Goal: Task Accomplishment & Management: Manage account settings

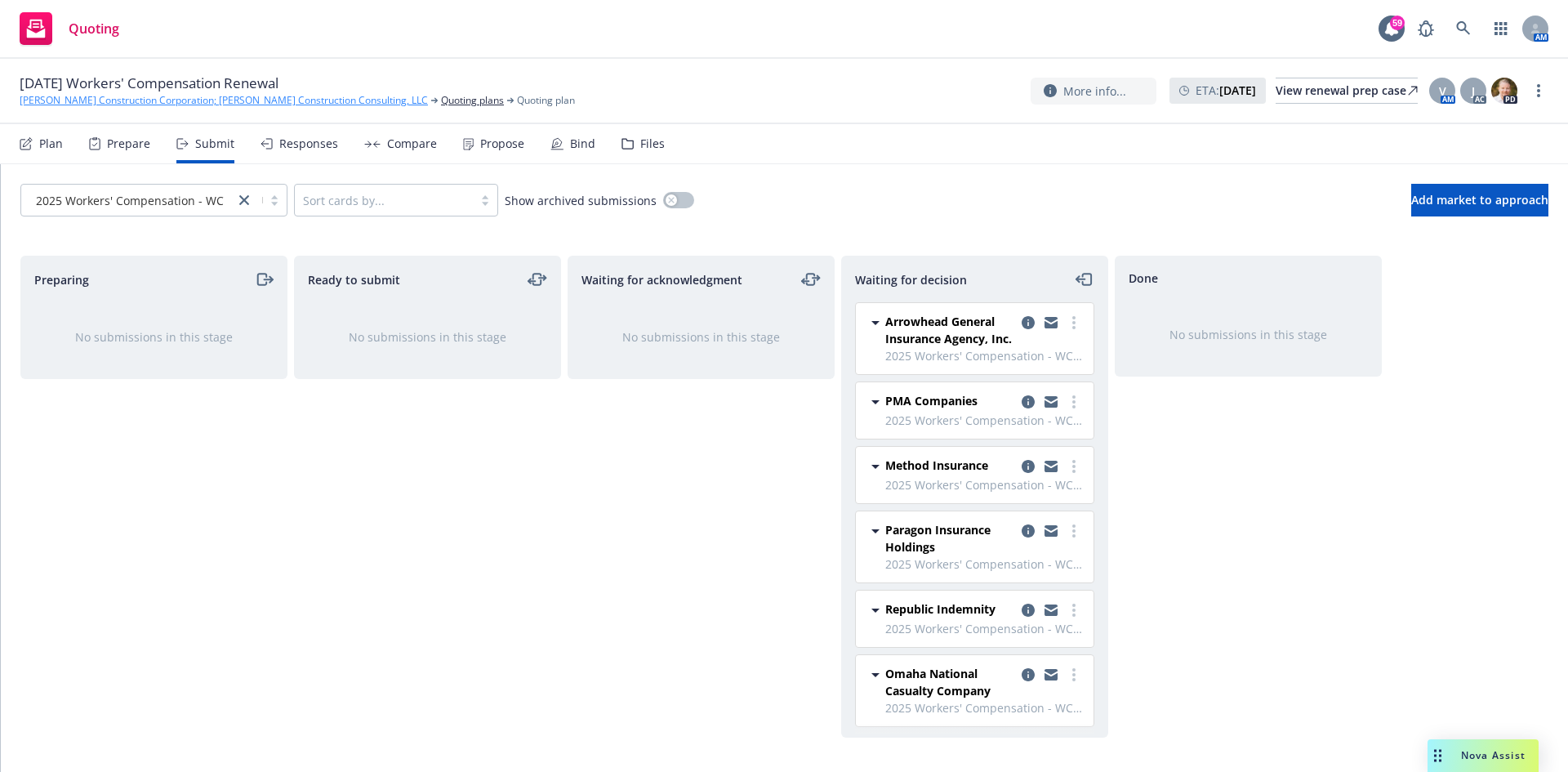
click at [131, 98] on link "[PERSON_NAME] Construction Corporation; [PERSON_NAME] Construction Consulting, …" at bounding box center [224, 100] width 409 height 15
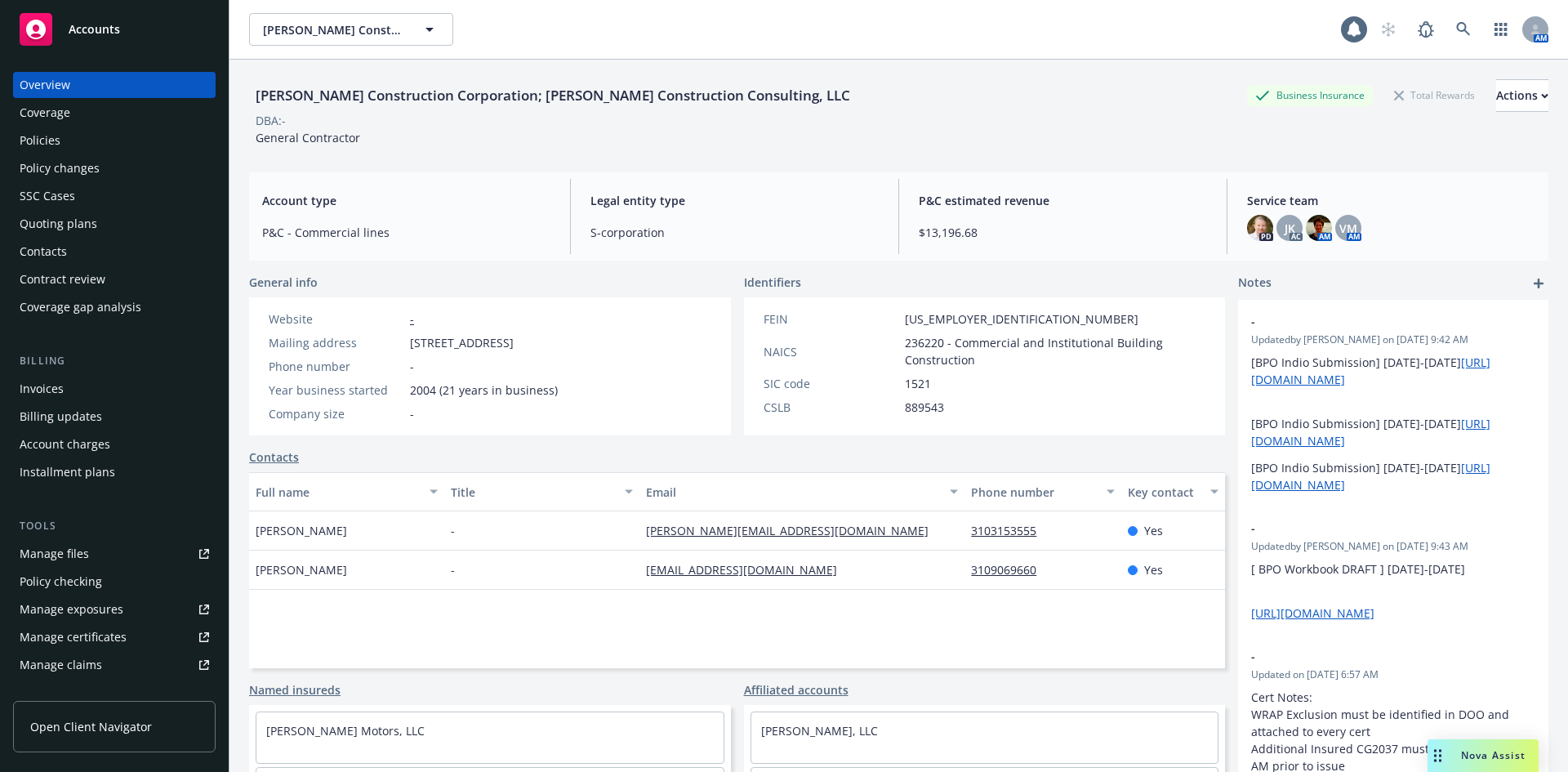
click at [62, 144] on div "Policies" at bounding box center [114, 141] width 189 height 27
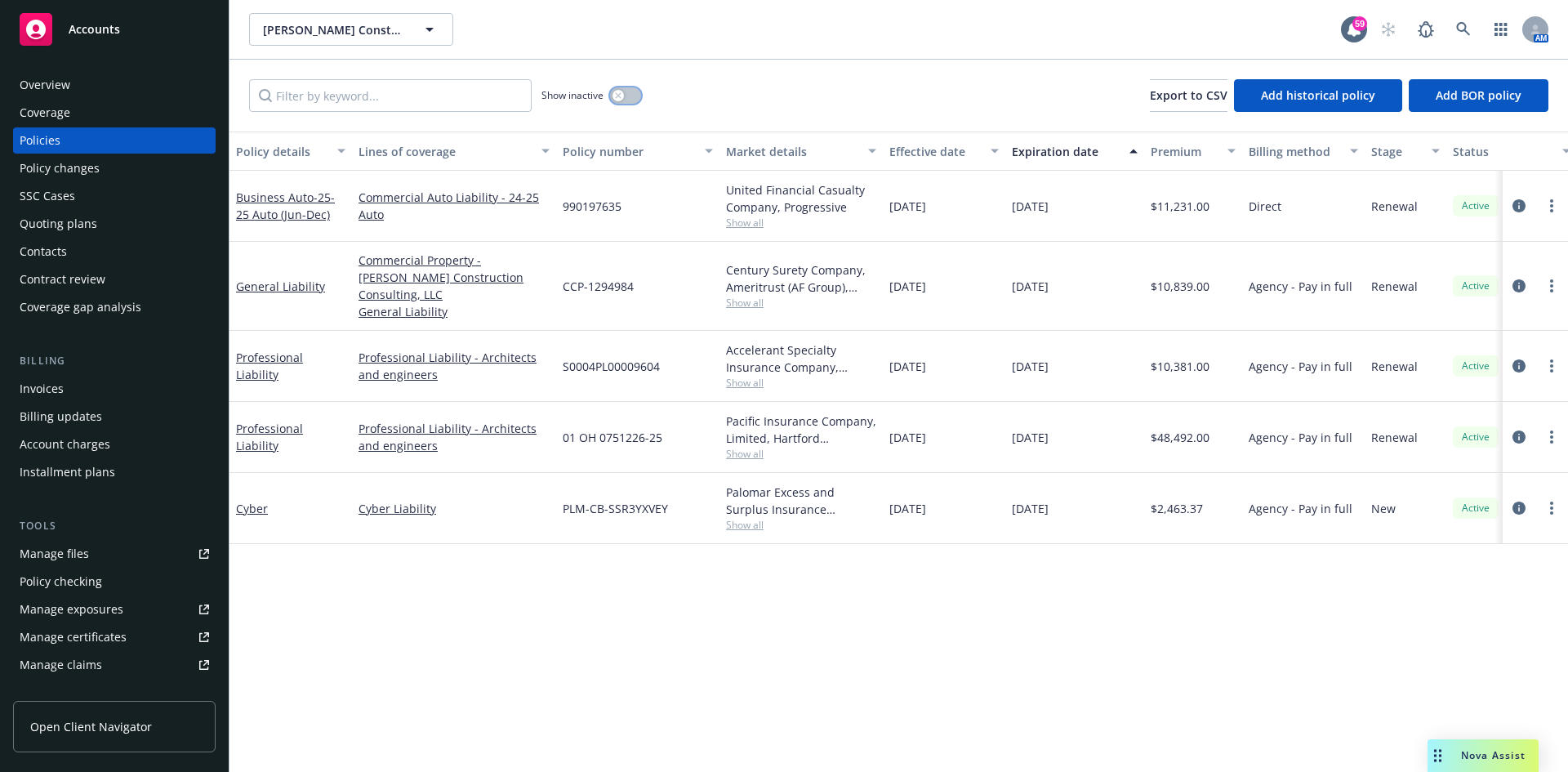
click at [631, 93] on button "button" at bounding box center [626, 96] width 31 height 16
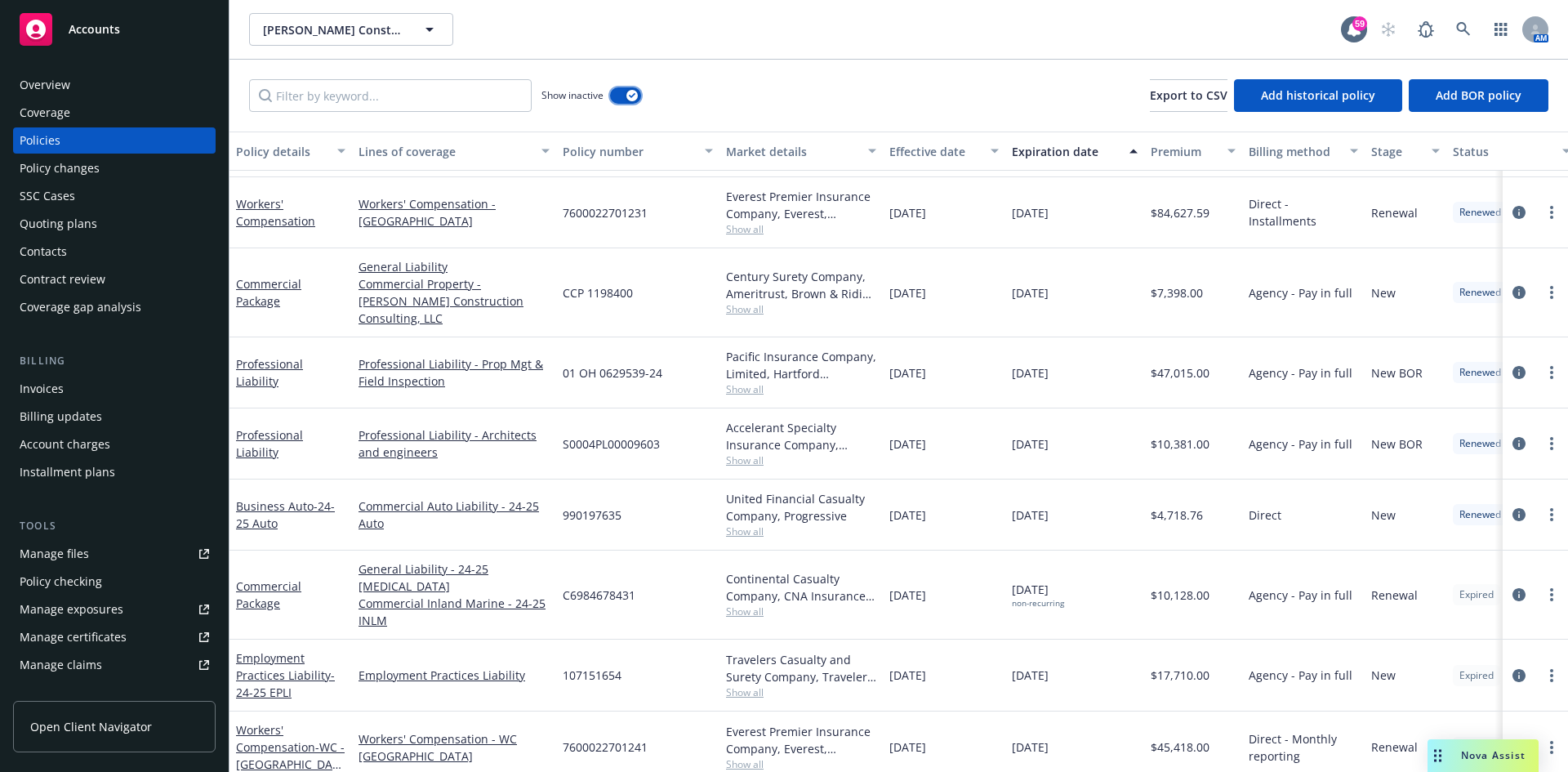
scroll to position [1389, 0]
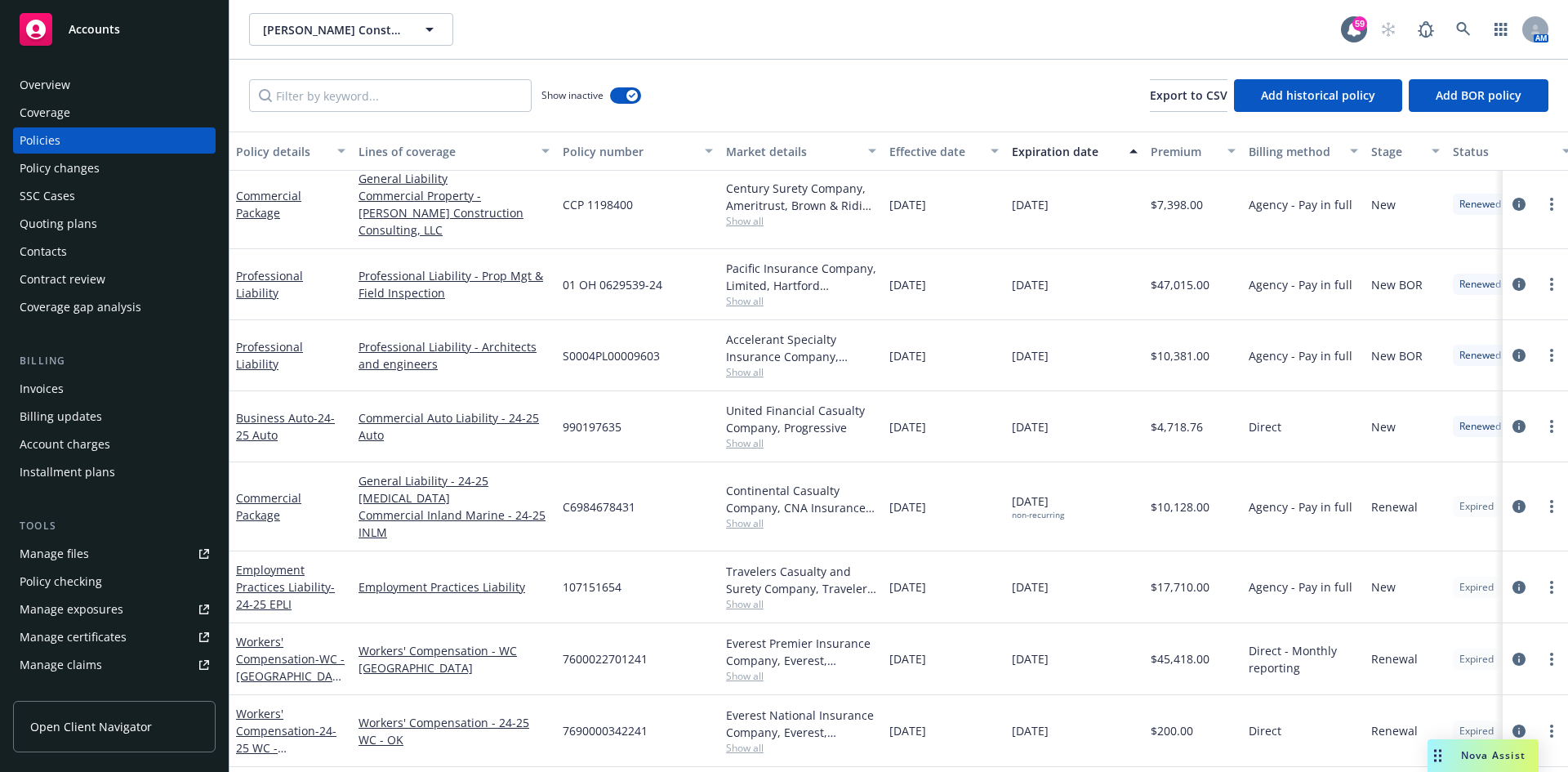
click at [50, 73] on div "Overview" at bounding box center [44, 85] width 50 height 27
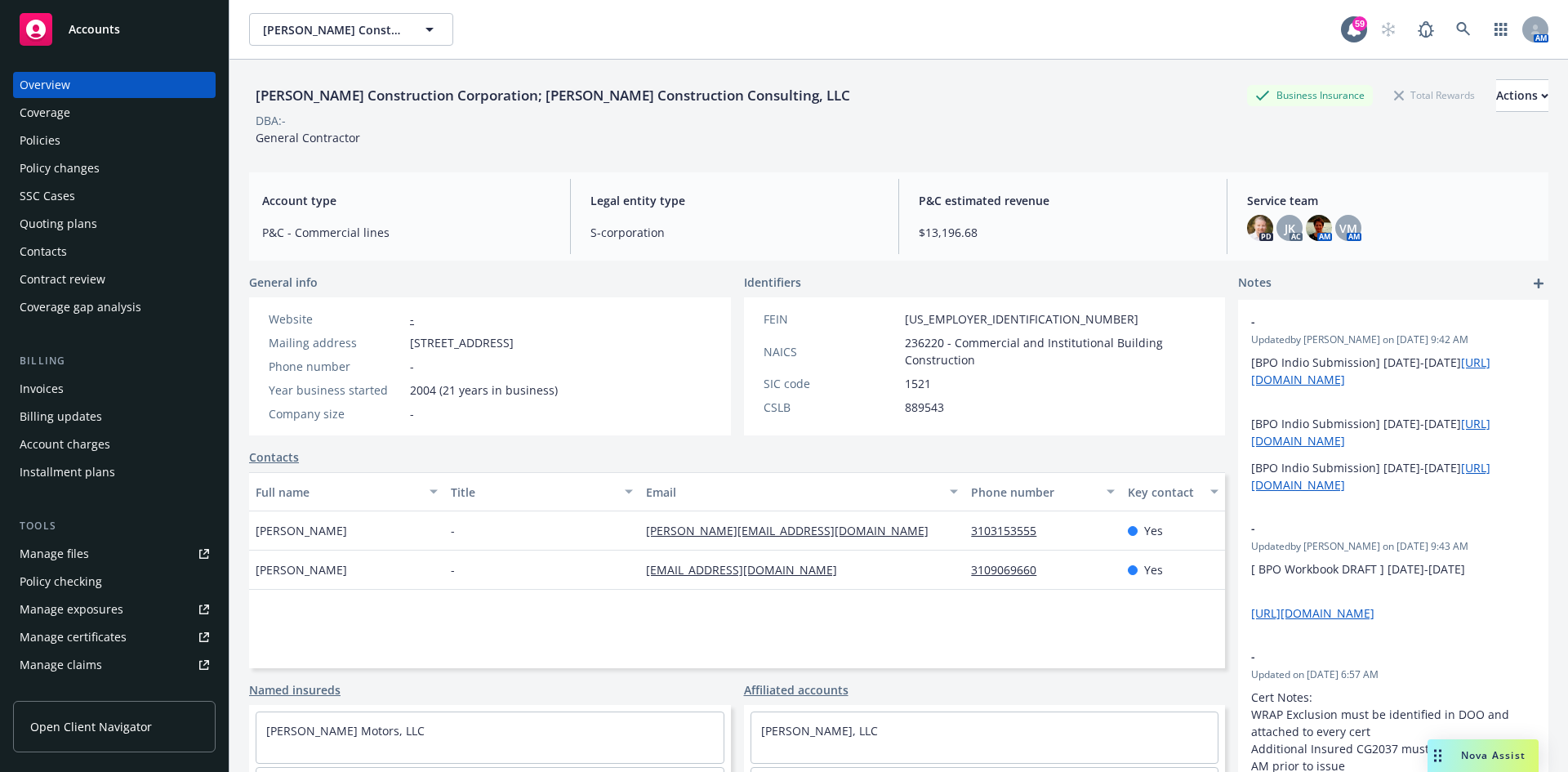
click at [769, 568] on link "[EMAIL_ADDRESS][DOMAIN_NAME]" at bounding box center [748, 570] width 204 height 16
click at [118, 141] on div "Policies" at bounding box center [114, 141] width 189 height 27
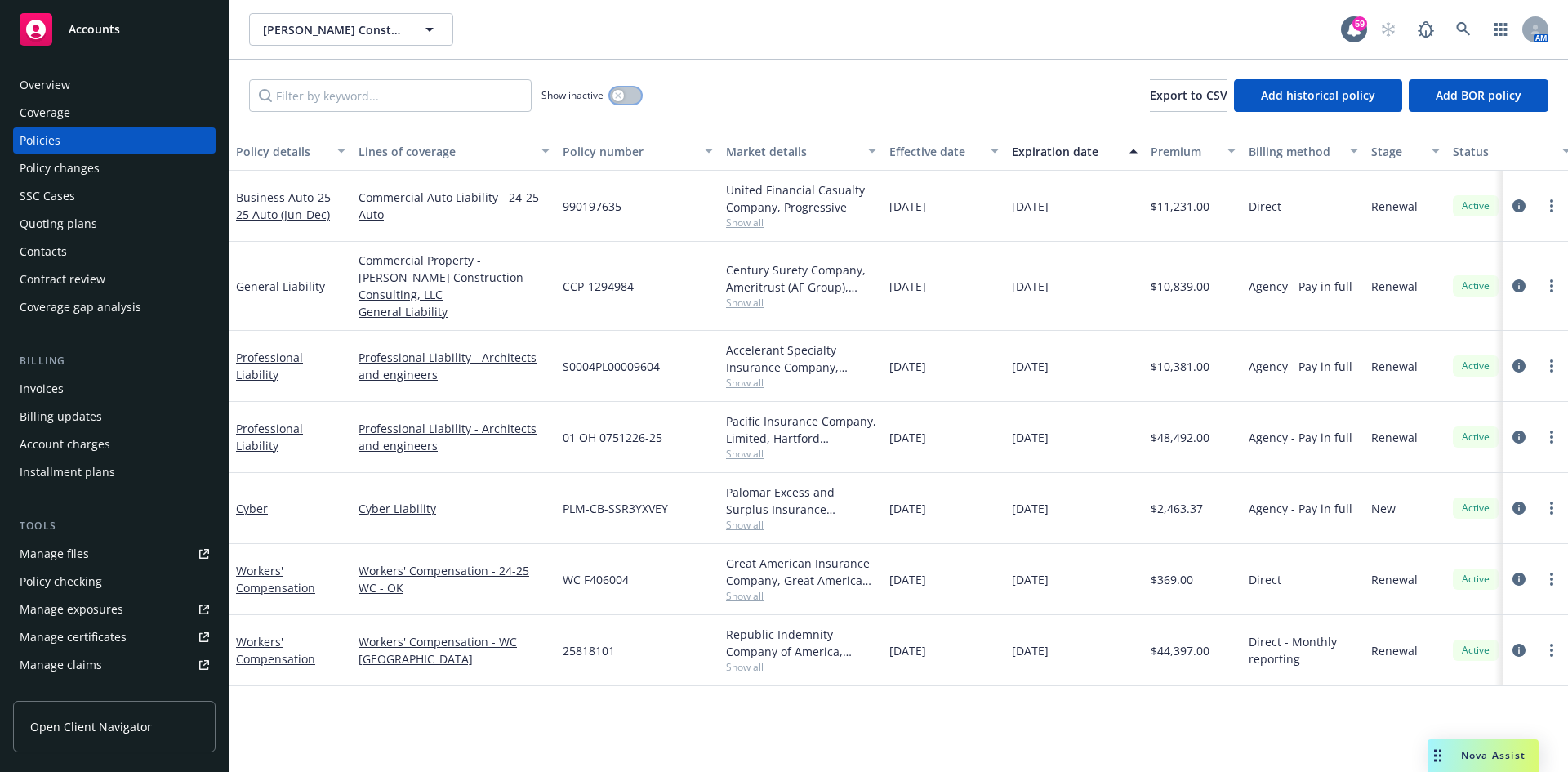
click at [630, 96] on button "button" at bounding box center [626, 96] width 31 height 16
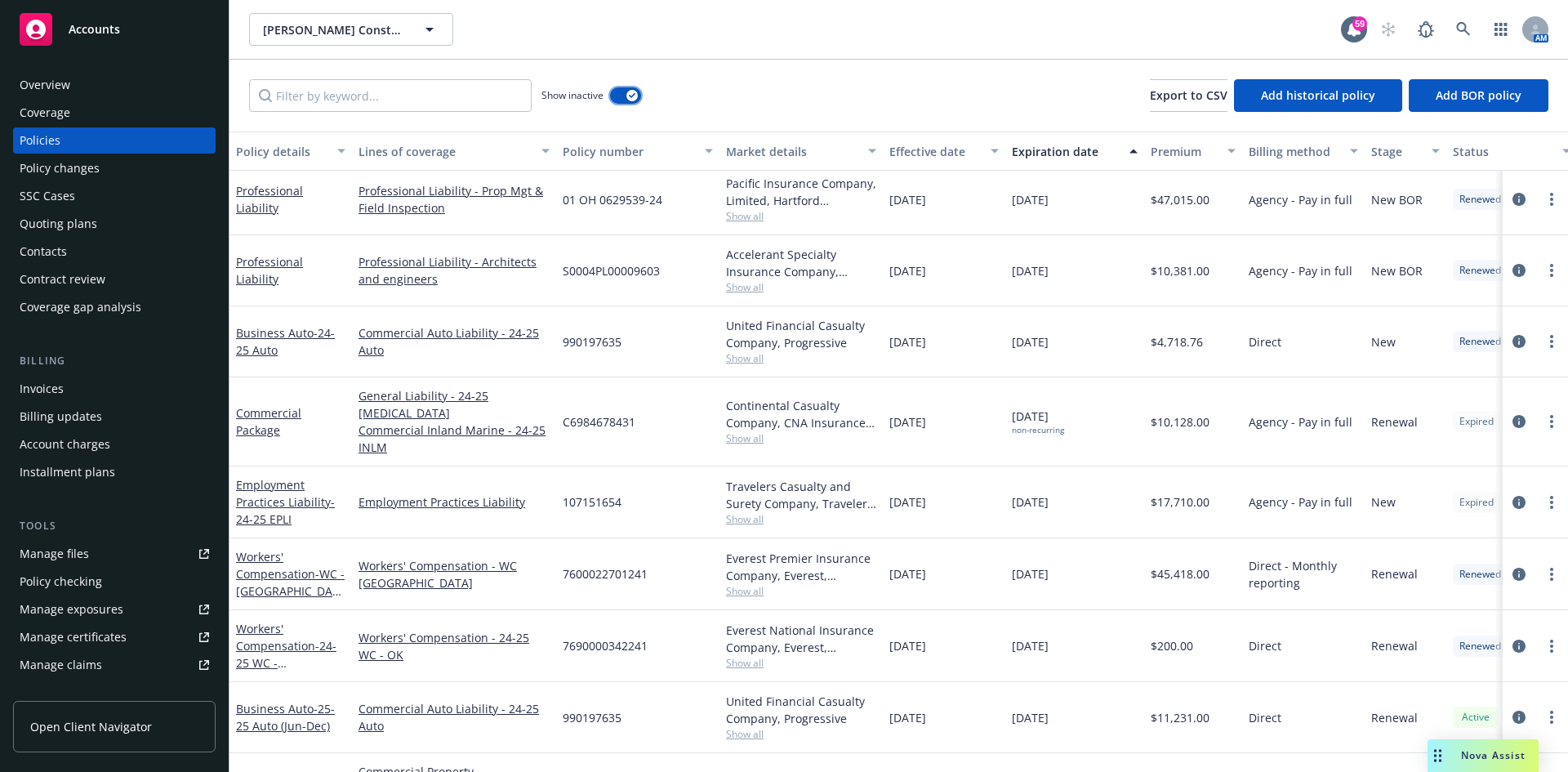
scroll to position [1471, 0]
click at [1550, 498] on circle "more" at bounding box center [1552, 500] width 4 height 4
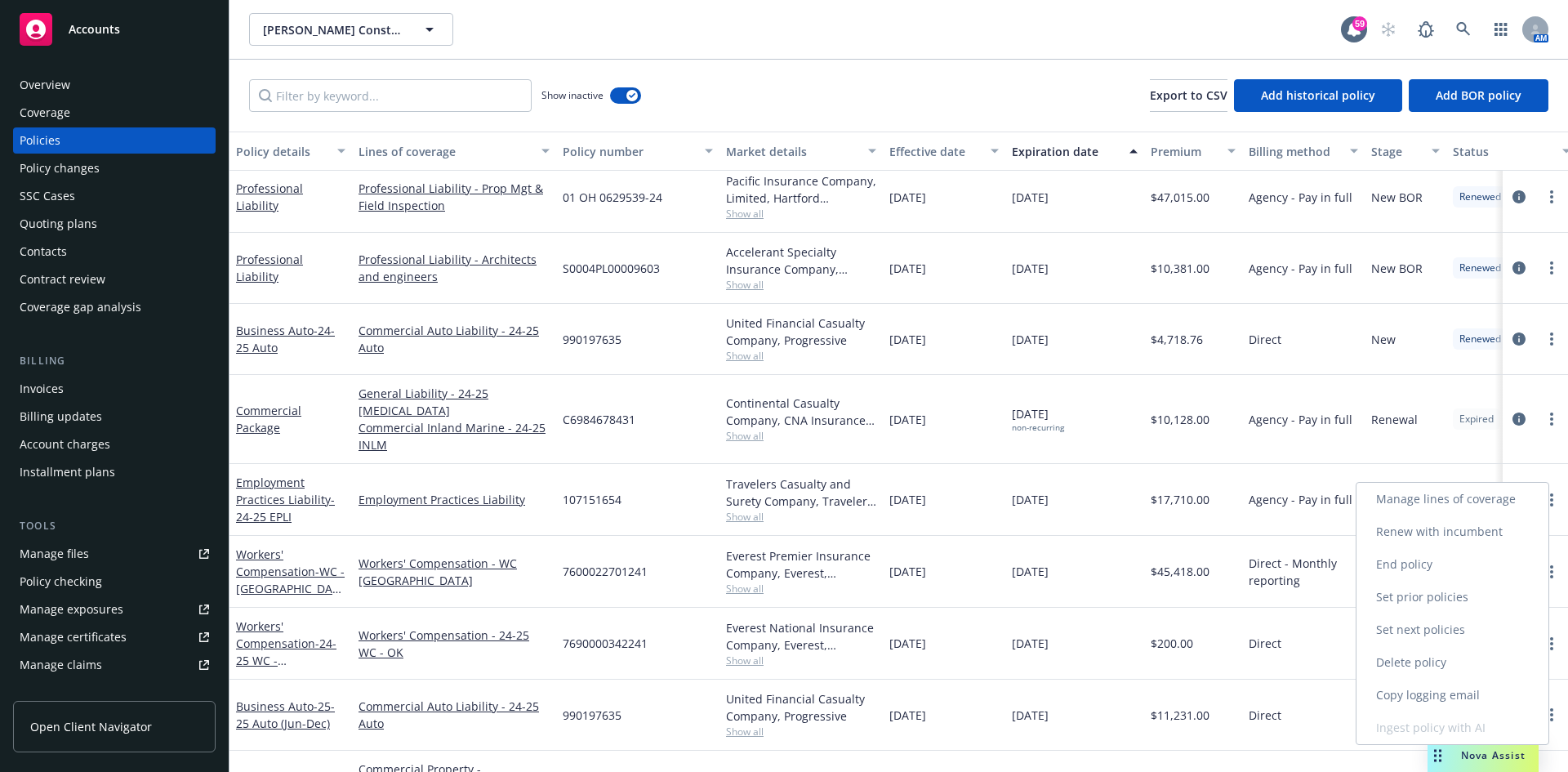
click at [1472, 536] on link "Renew with incumbent" at bounding box center [1452, 531] width 192 height 33
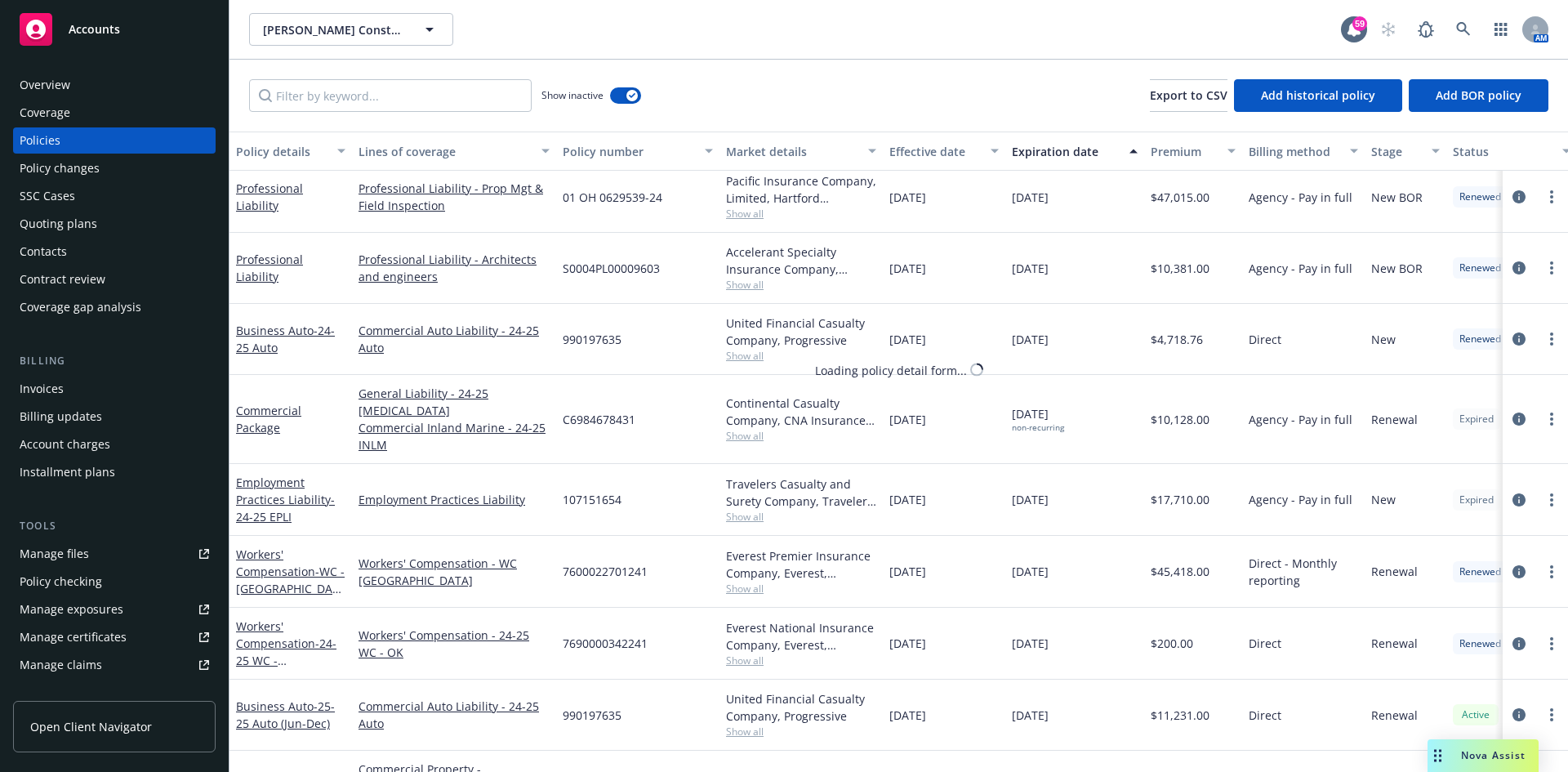
select select "12"
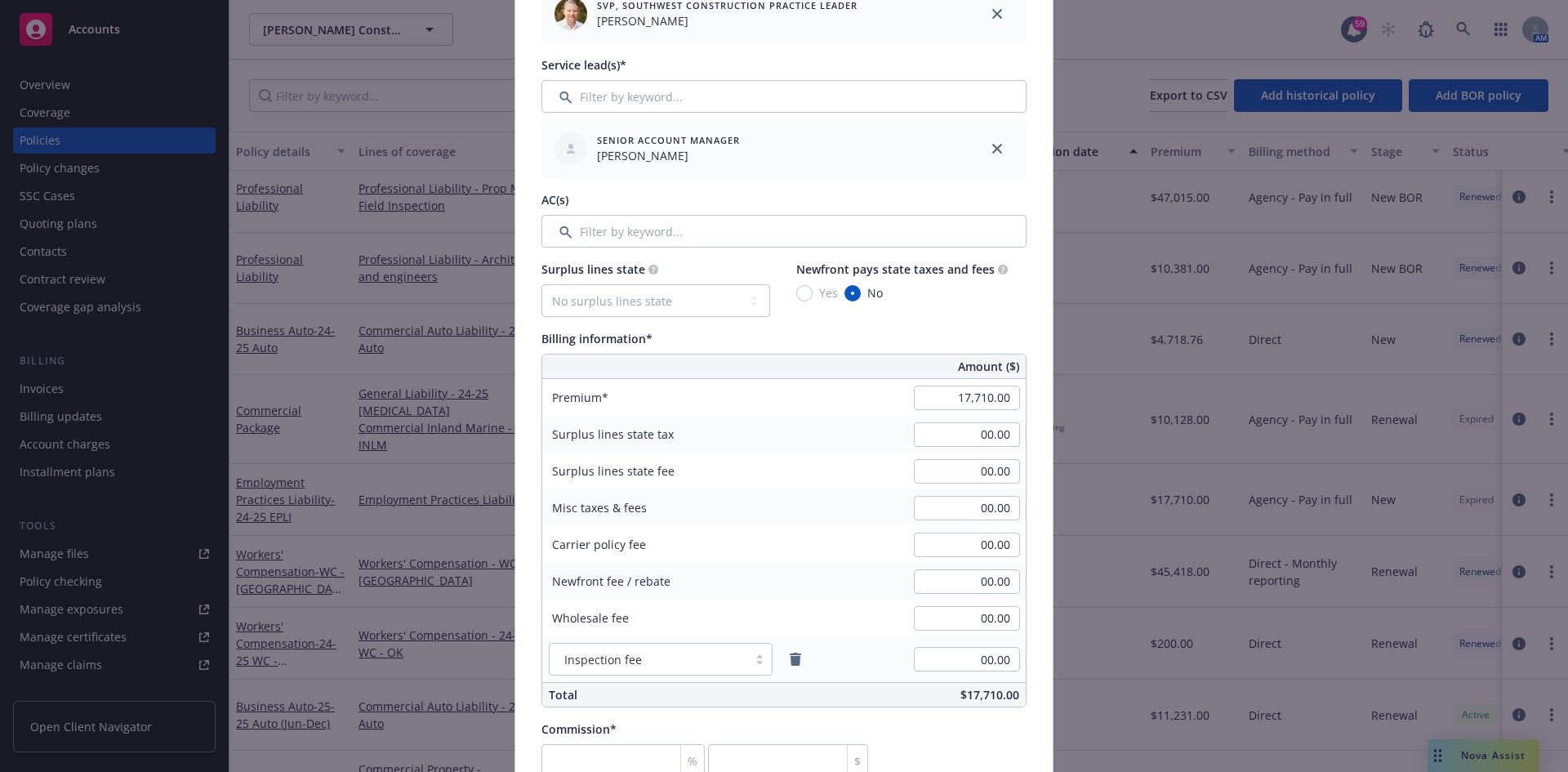
scroll to position [653, 0]
click at [973, 404] on input "17,710.00" at bounding box center [967, 398] width 106 height 25
type input "16,756.00"
click at [599, 768] on input "number" at bounding box center [623, 760] width 164 height 33
type input "1"
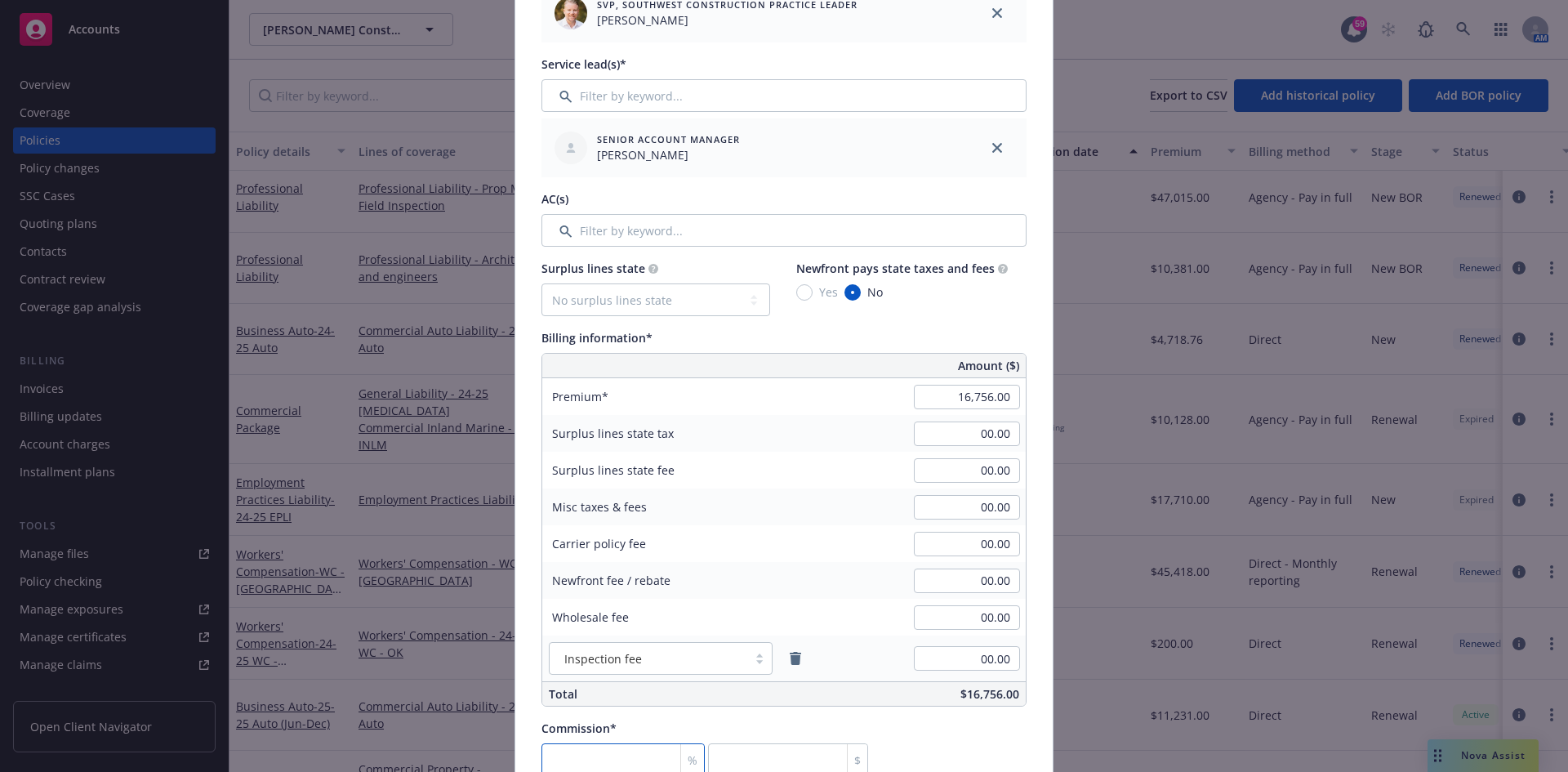
type input "167.56"
type input "15"
type input "2513.4"
type input "15"
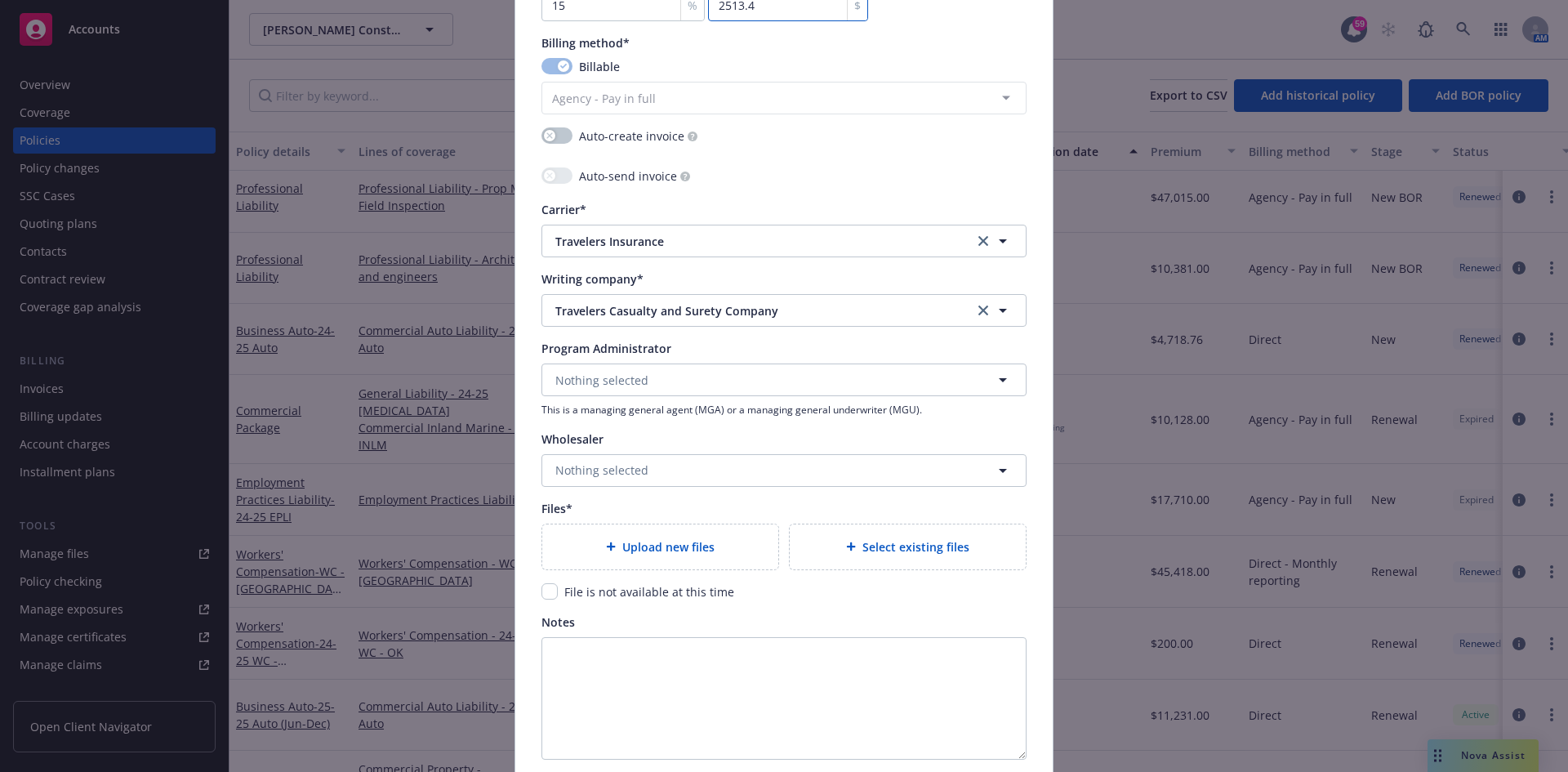
scroll to position [1475, 0]
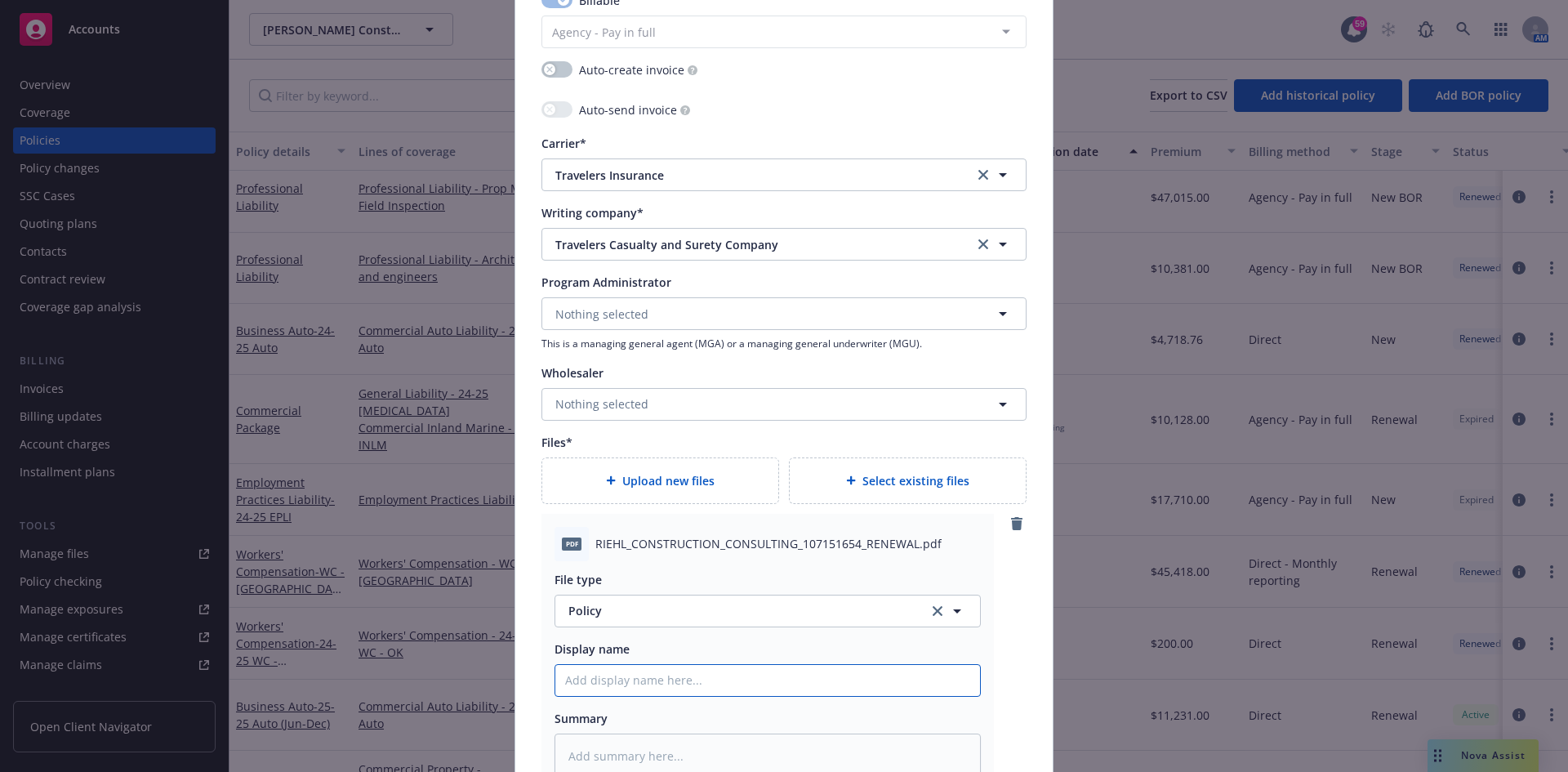
click at [640, 683] on input "Policy display name" at bounding box center [768, 680] width 425 height 31
type textarea "x"
type input "2"
type textarea "x"
type input "25"
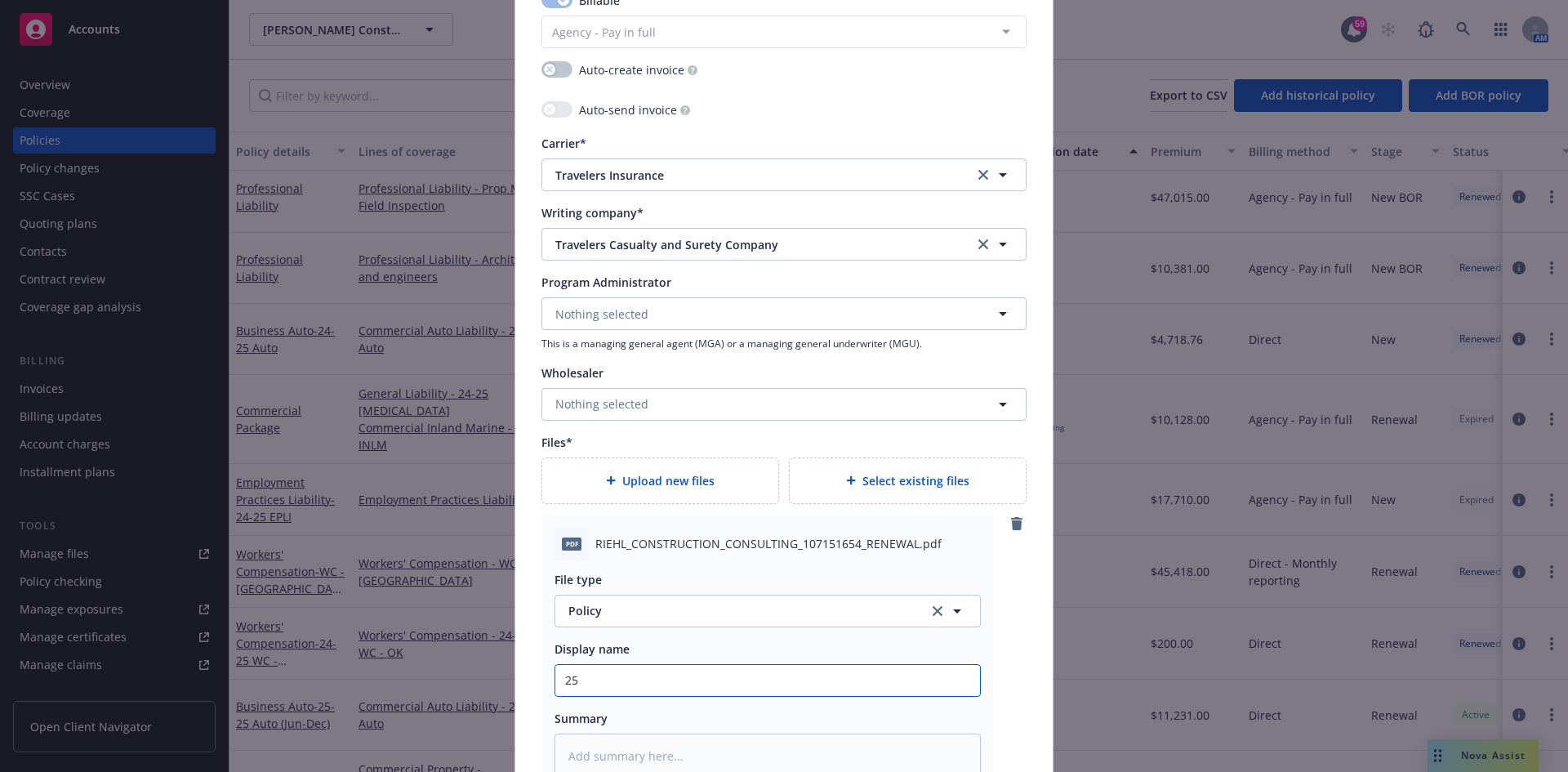
type textarea "x"
type input "25-"
type textarea "x"
type input "25-2"
type textarea "x"
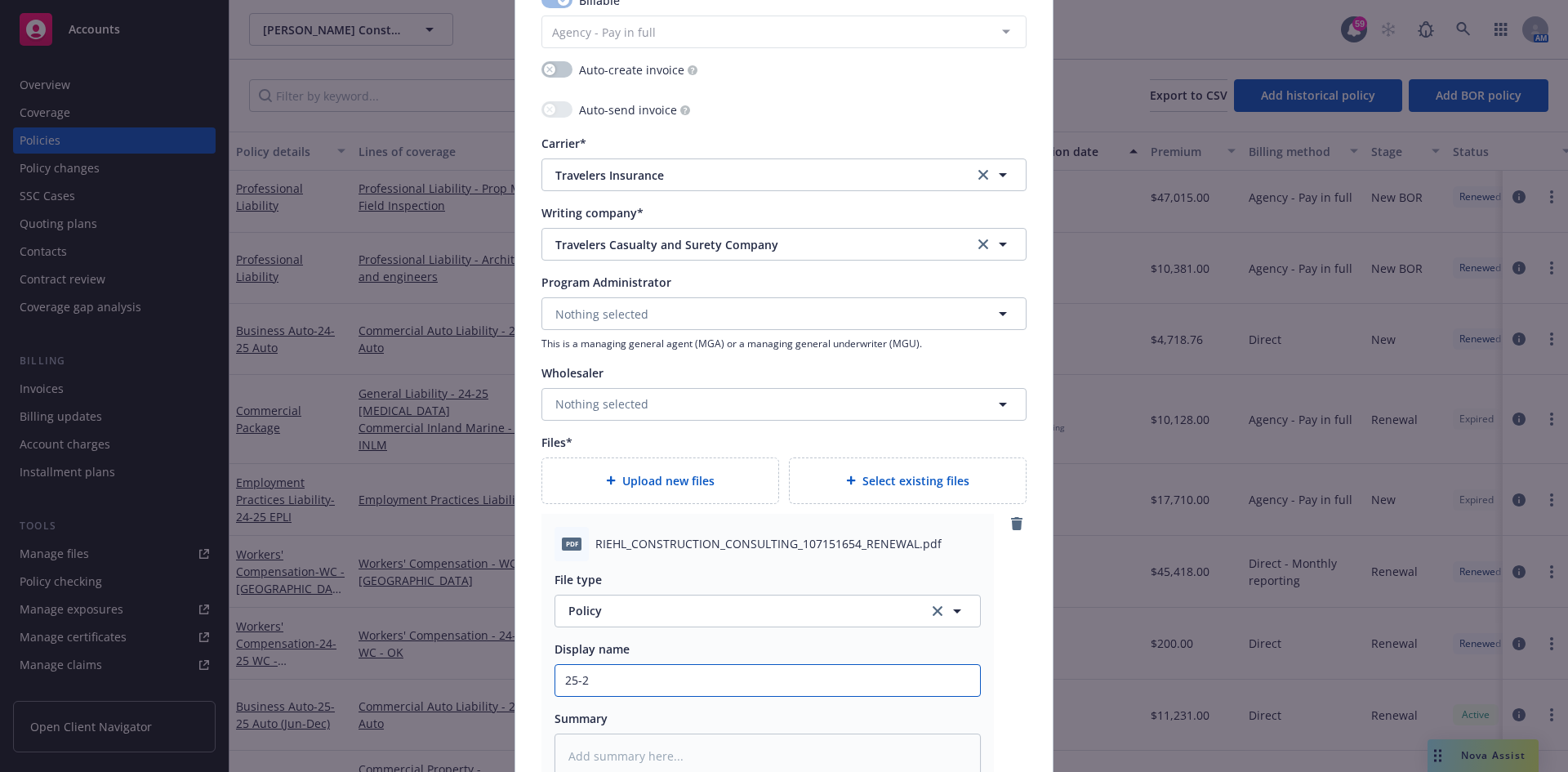
type input "25-26"
type textarea "x"
type input "25-26"
type textarea "x"
type input "25-26 E"
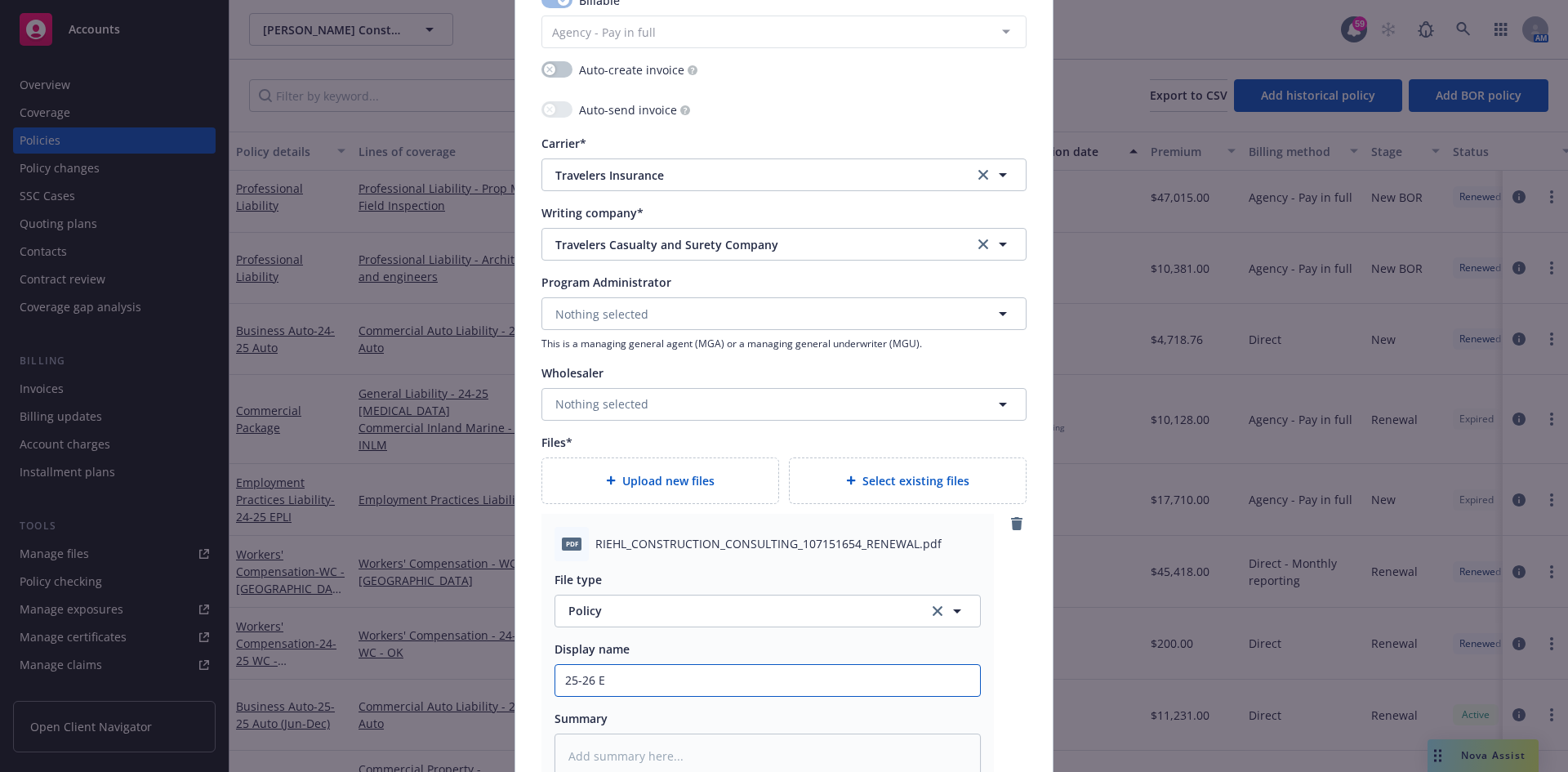
type textarea "x"
type input "25-26 EP"
type textarea "x"
type input "25-26 EPL"
type textarea "x"
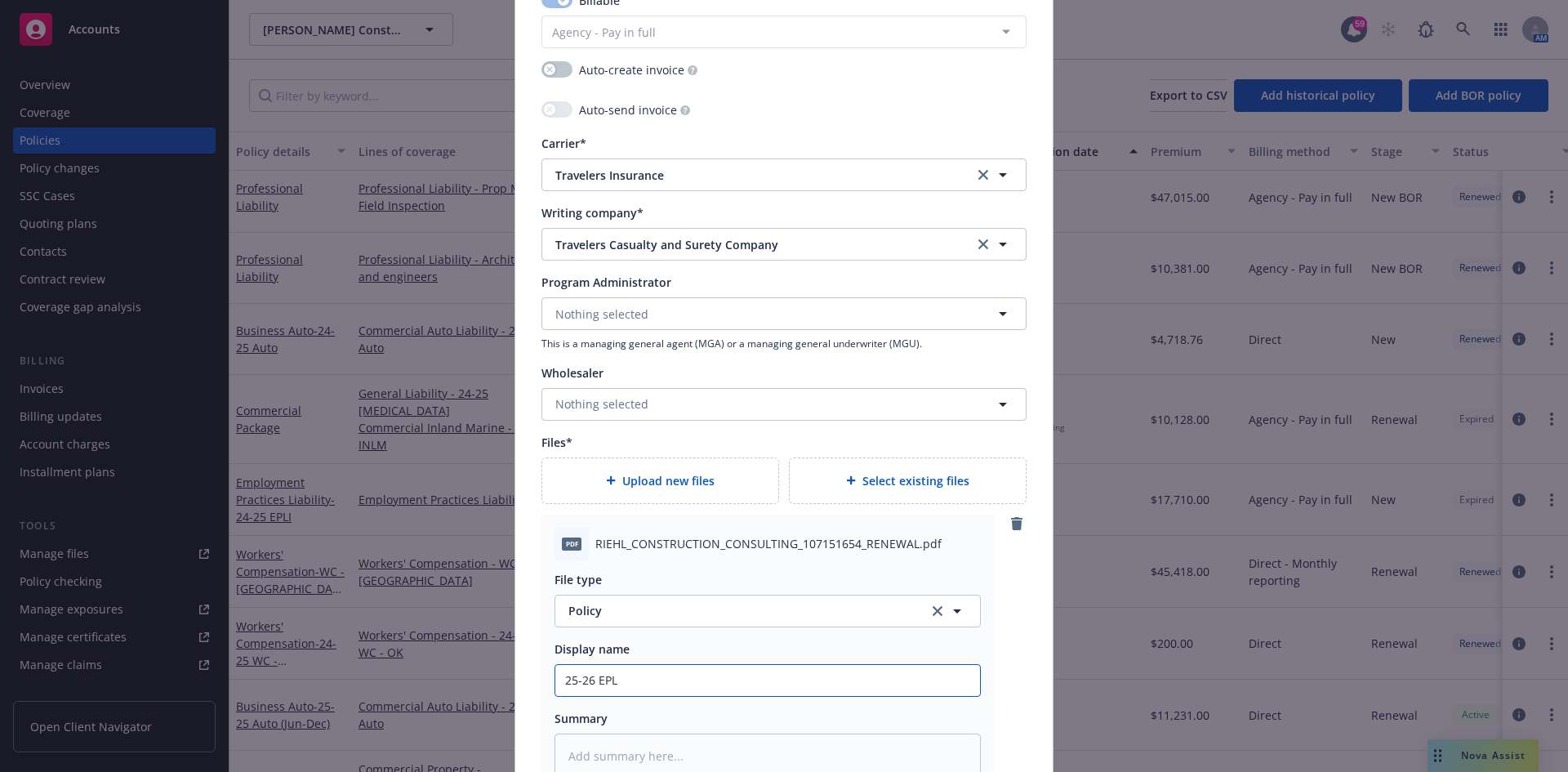
type input "25-26 EPLI"
type textarea "x"
type input "25-26 EPLI"
type textarea "x"
type input "25-26 EPLI -"
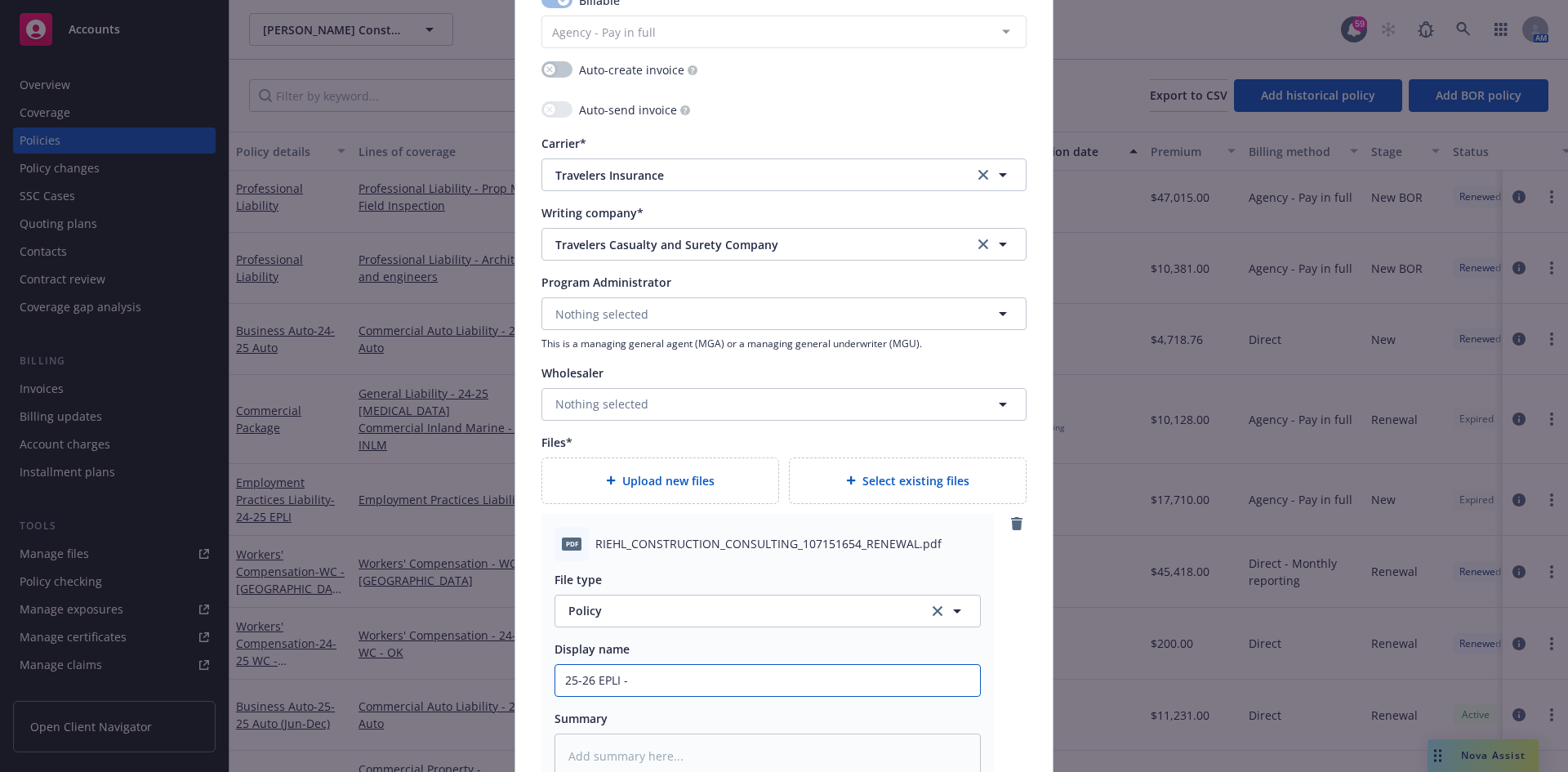
type textarea "x"
type input "25-26 EPLI - P"
type textarea "x"
type input "25-26 EPLI - Po"
type textarea "x"
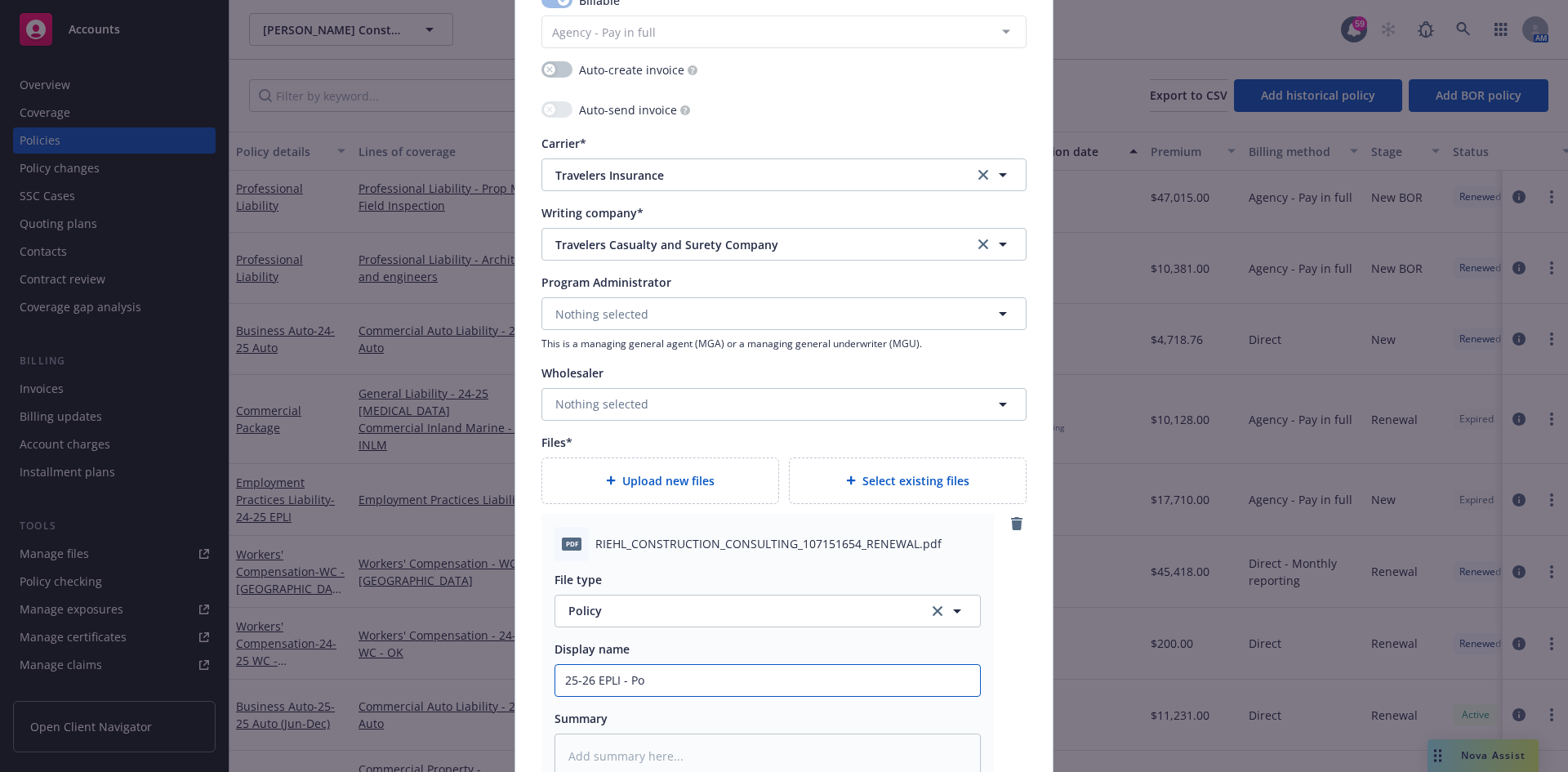
type input "25-26 EPLI - Pol"
type textarea "x"
type input "25-26 EPLI - Poli"
type textarea "x"
type input "25-26 EPLI - Polic"
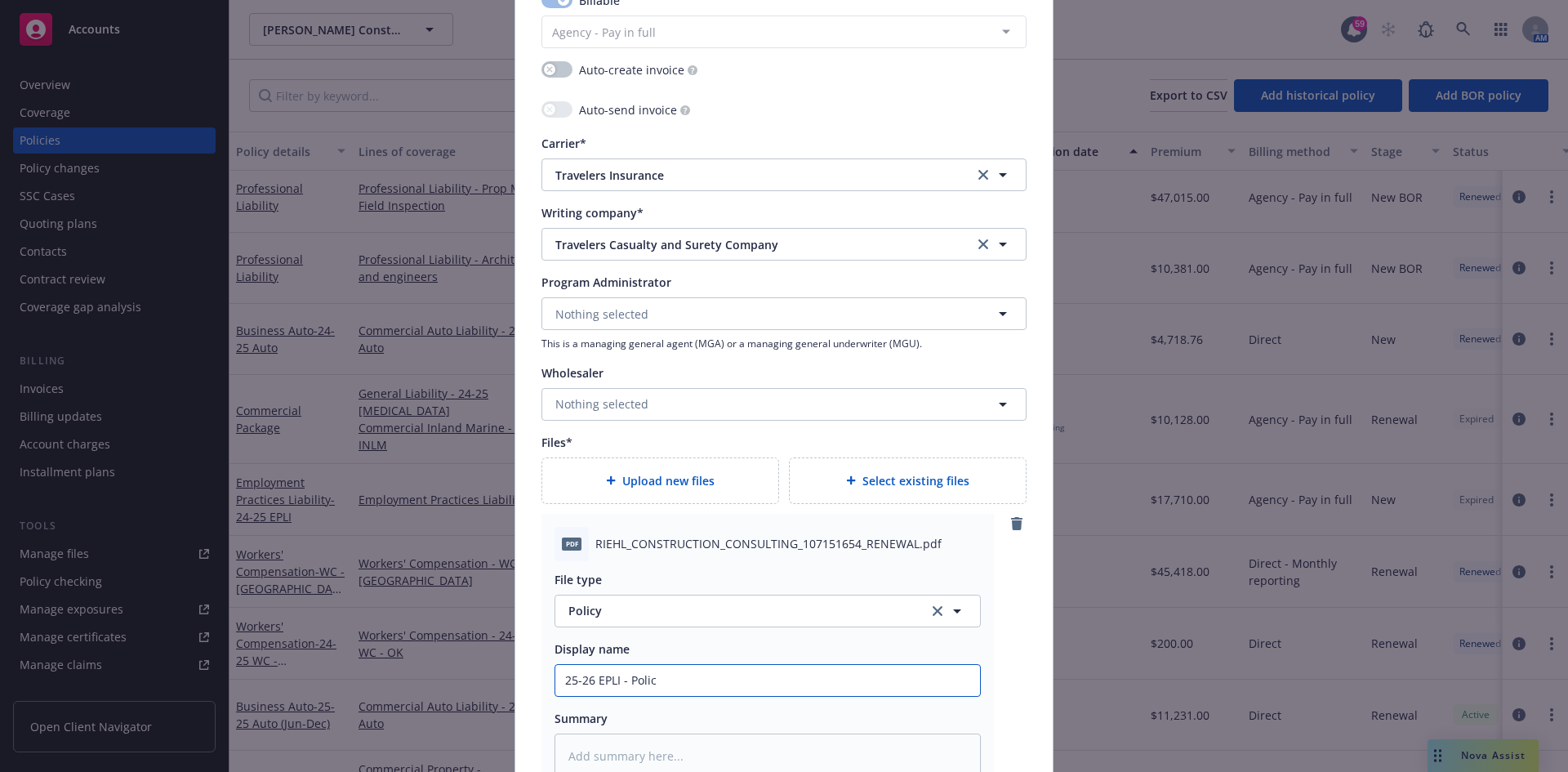
type textarea "x"
type input "25-26 EPLI - Policy"
type textarea "x"
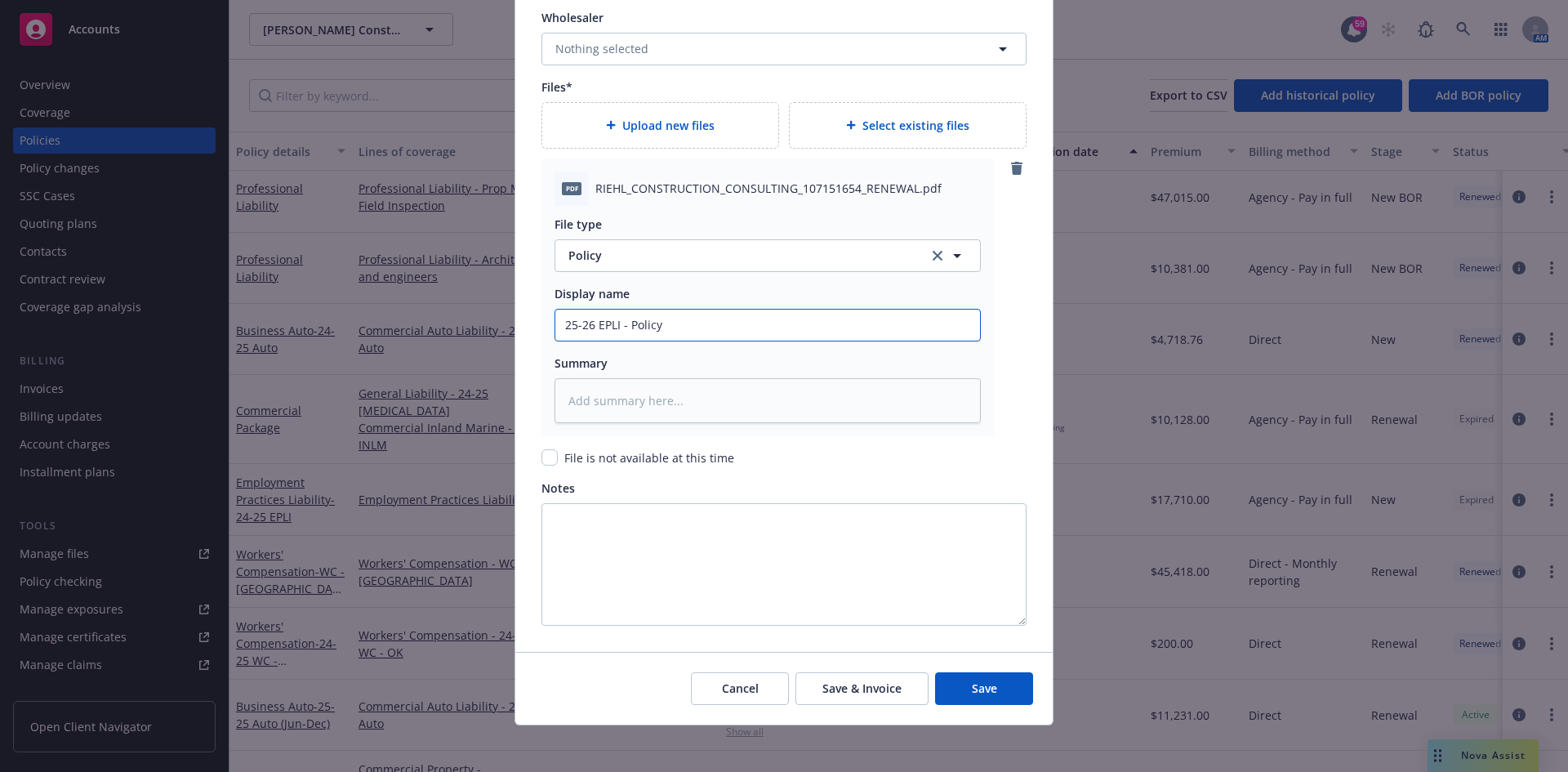
scroll to position [1836, 0]
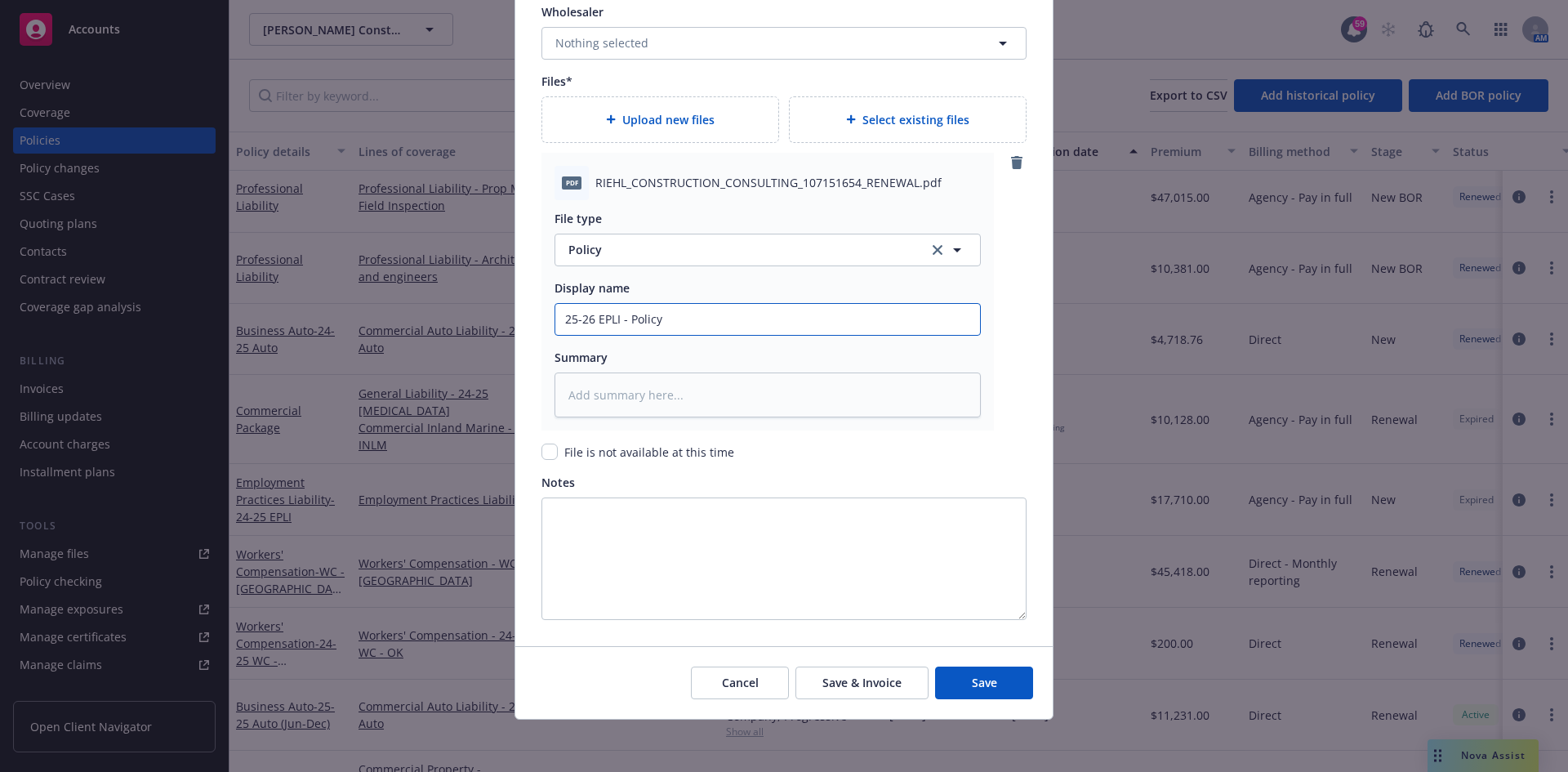
type input "25-26 EPLI - Policy"
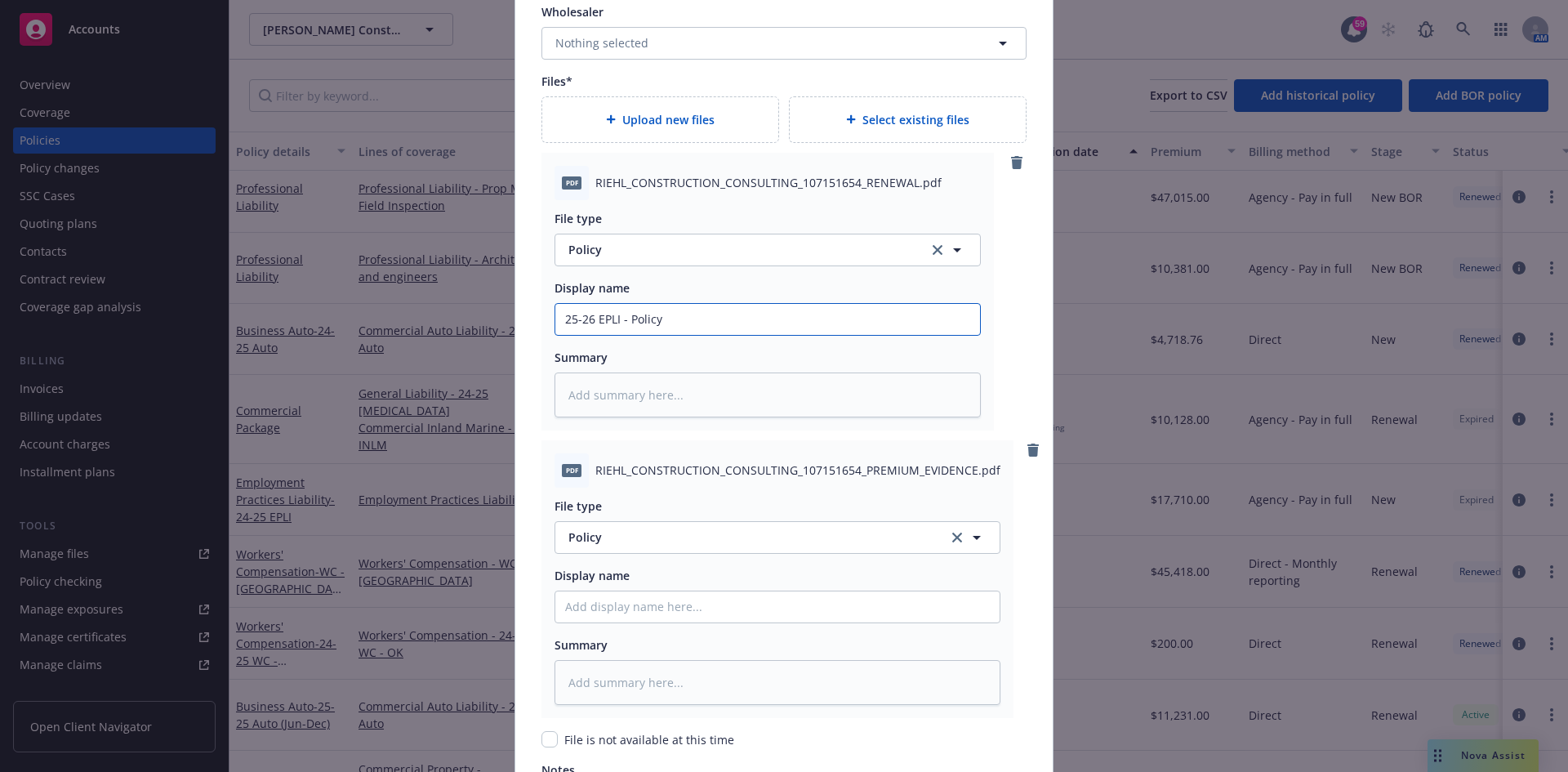
drag, startPoint x: 711, startPoint y: 318, endPoint x: 152, endPoint y: 304, distance: 559.2
click at [154, 304] on div "Create renewal policy with incumbent Policy number* 107151654 Policy number not…" at bounding box center [784, 386] width 1568 height 772
click at [600, 400] on textarea at bounding box center [768, 395] width 427 height 45
paste textarea "25-26 EPLI - Policy"
type textarea "x"
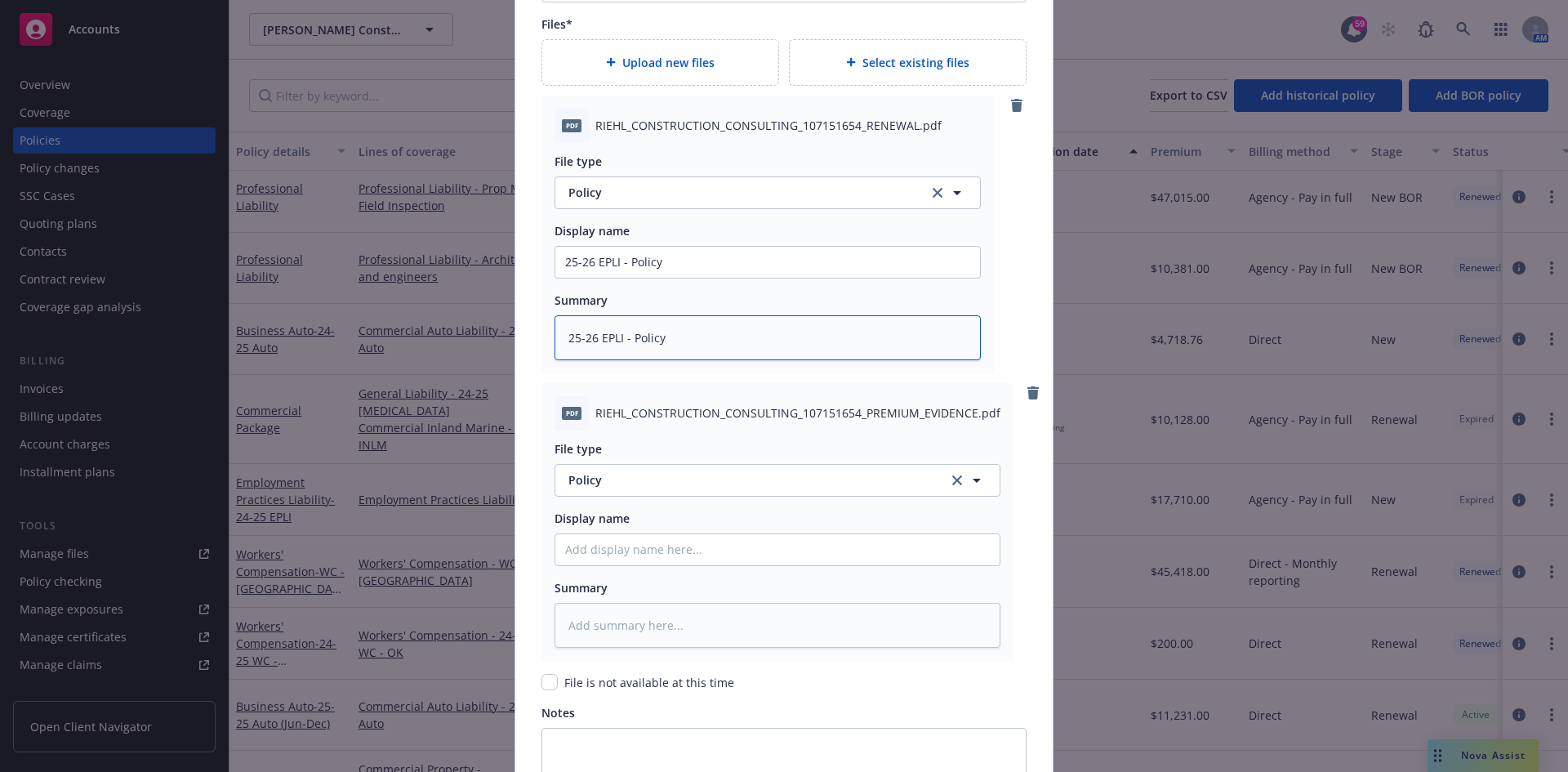
scroll to position [1918, 0]
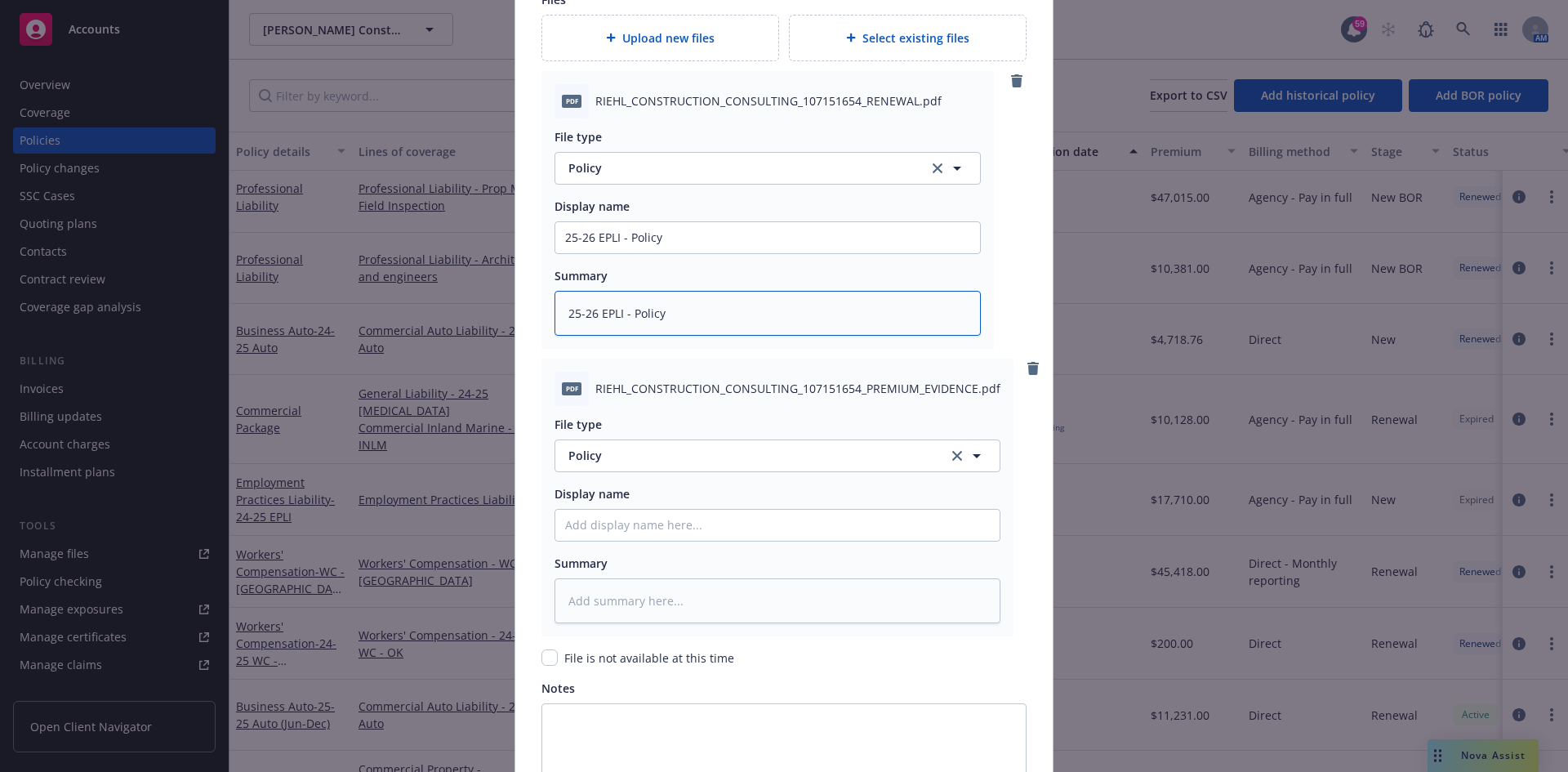
type textarea "25-26 EPLI - Policy"
click at [756, 455] on span "Policy" at bounding box center [747, 455] width 358 height 17
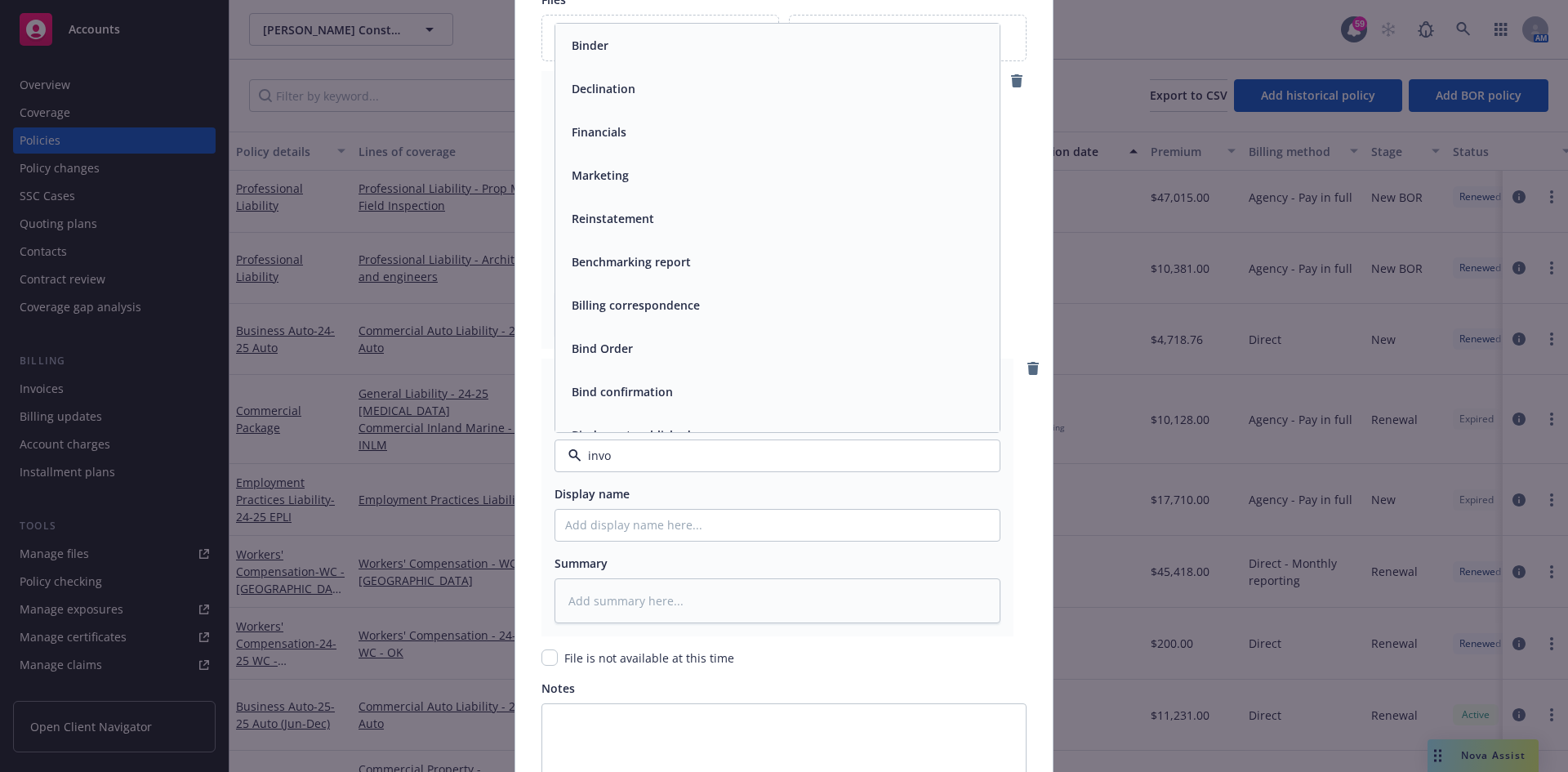
type input "invoi"
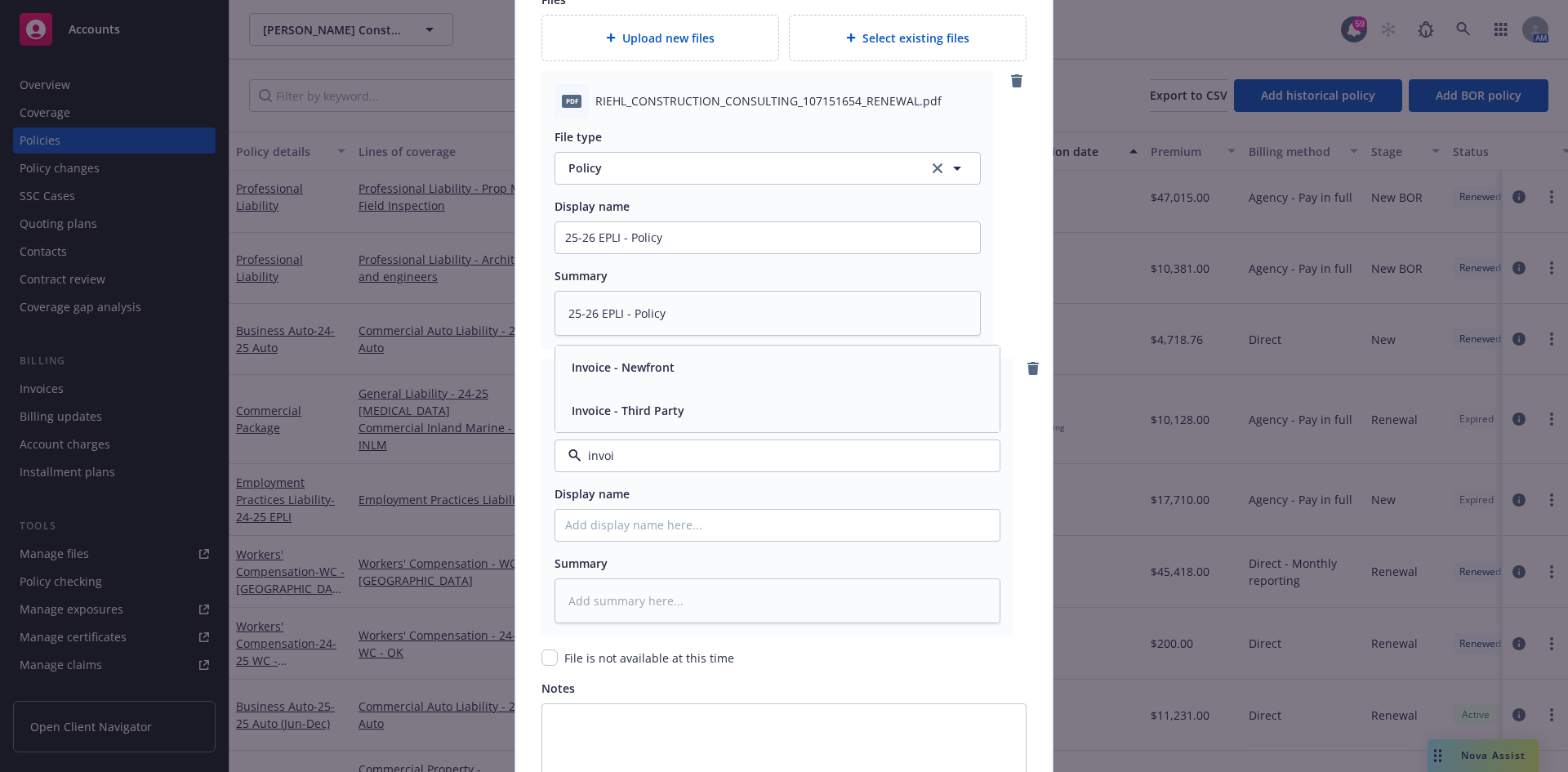
click at [677, 410] on div "Invoice - Third Party" at bounding box center [626, 410] width 122 height 24
click at [664, 520] on input "Policy display name" at bounding box center [778, 525] width 444 height 31
paste input "25-26 EPLI - Policy"
type textarea "x"
type input "25-26 EPLI - Policy"
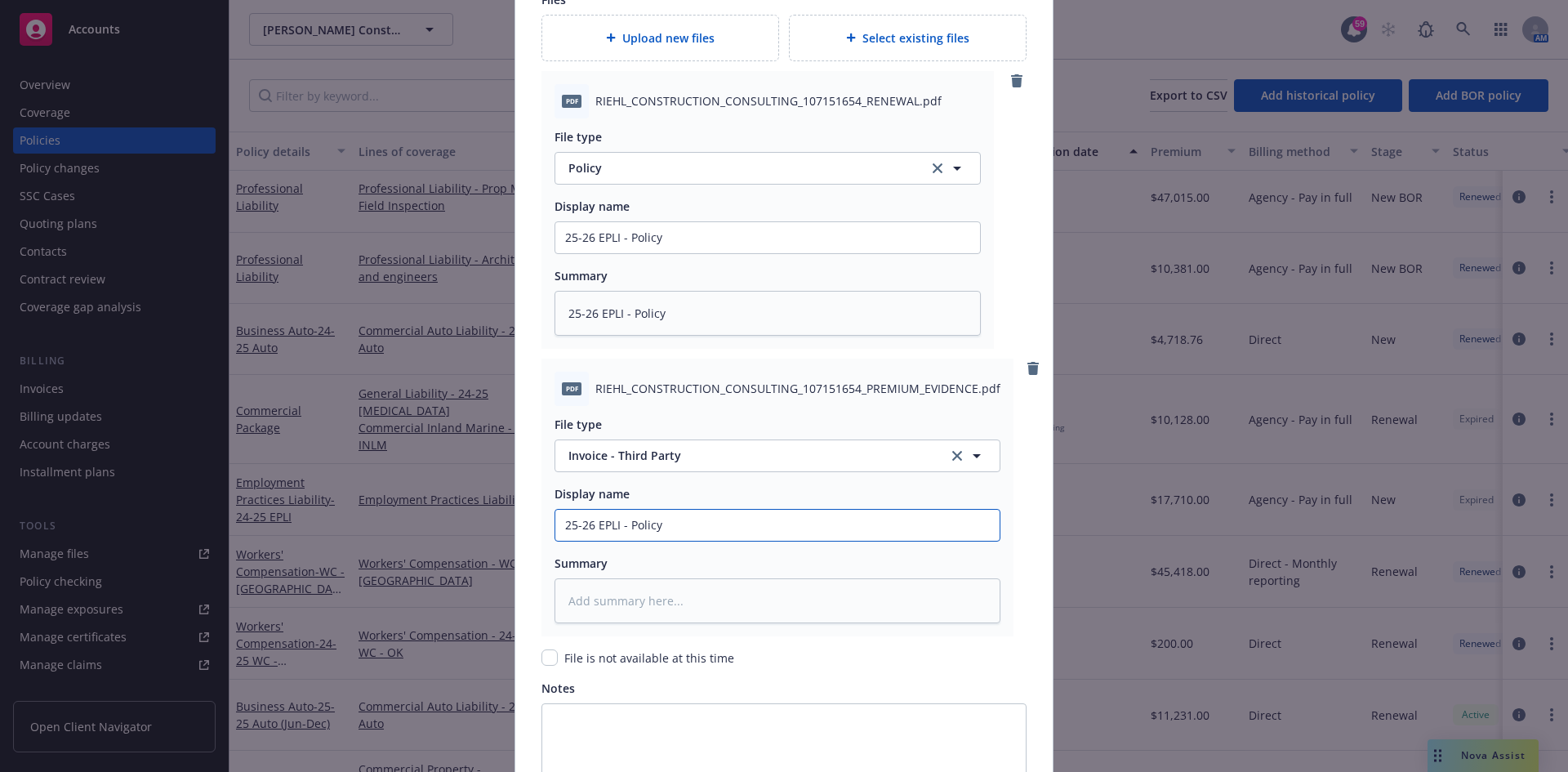
type textarea "x"
type input "25-26 EPLI - Ca"
type textarea "x"
type input "25-26 EPLI - Car"
type textarea "x"
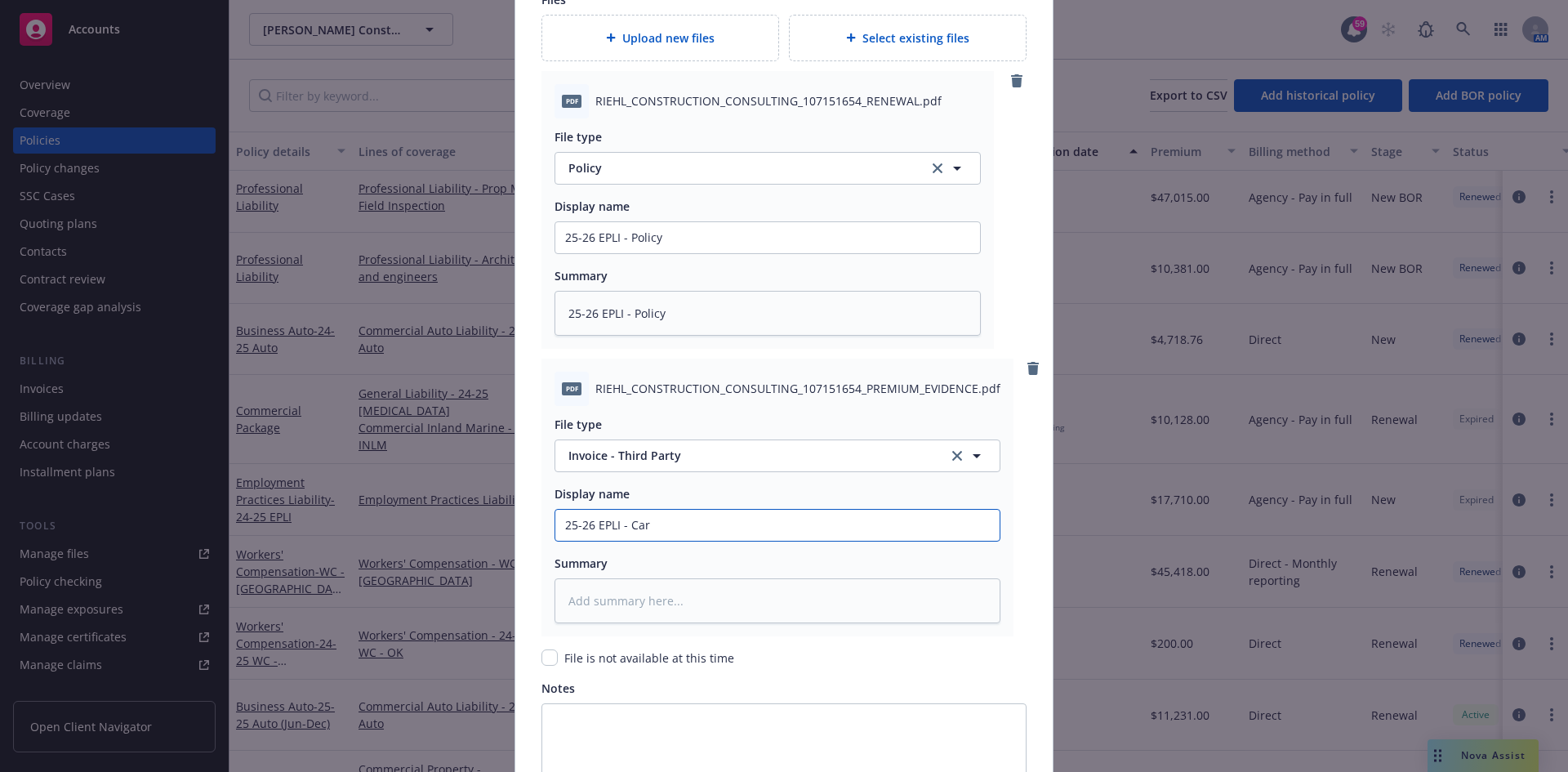
type input "25-26 EPLI - Carr"
type textarea "x"
type input "25-26 EPLI - Carri"
type textarea "x"
type input "25-26 EPLI - Carrie"
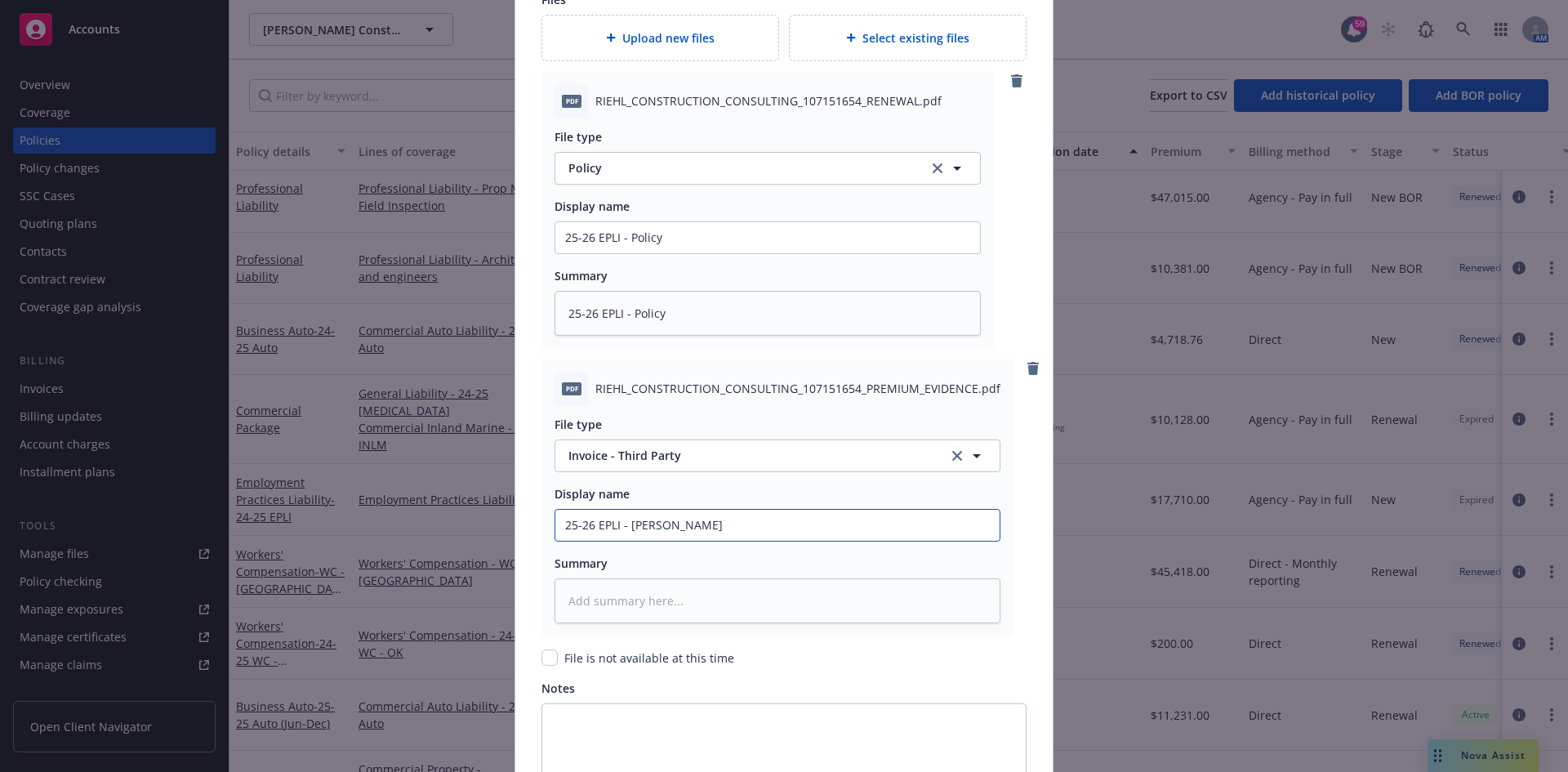
type textarea "x"
type input "25-26 EPLI - Carrier"
type textarea "x"
type input "25-26 EPLI - Carrier"
type textarea "x"
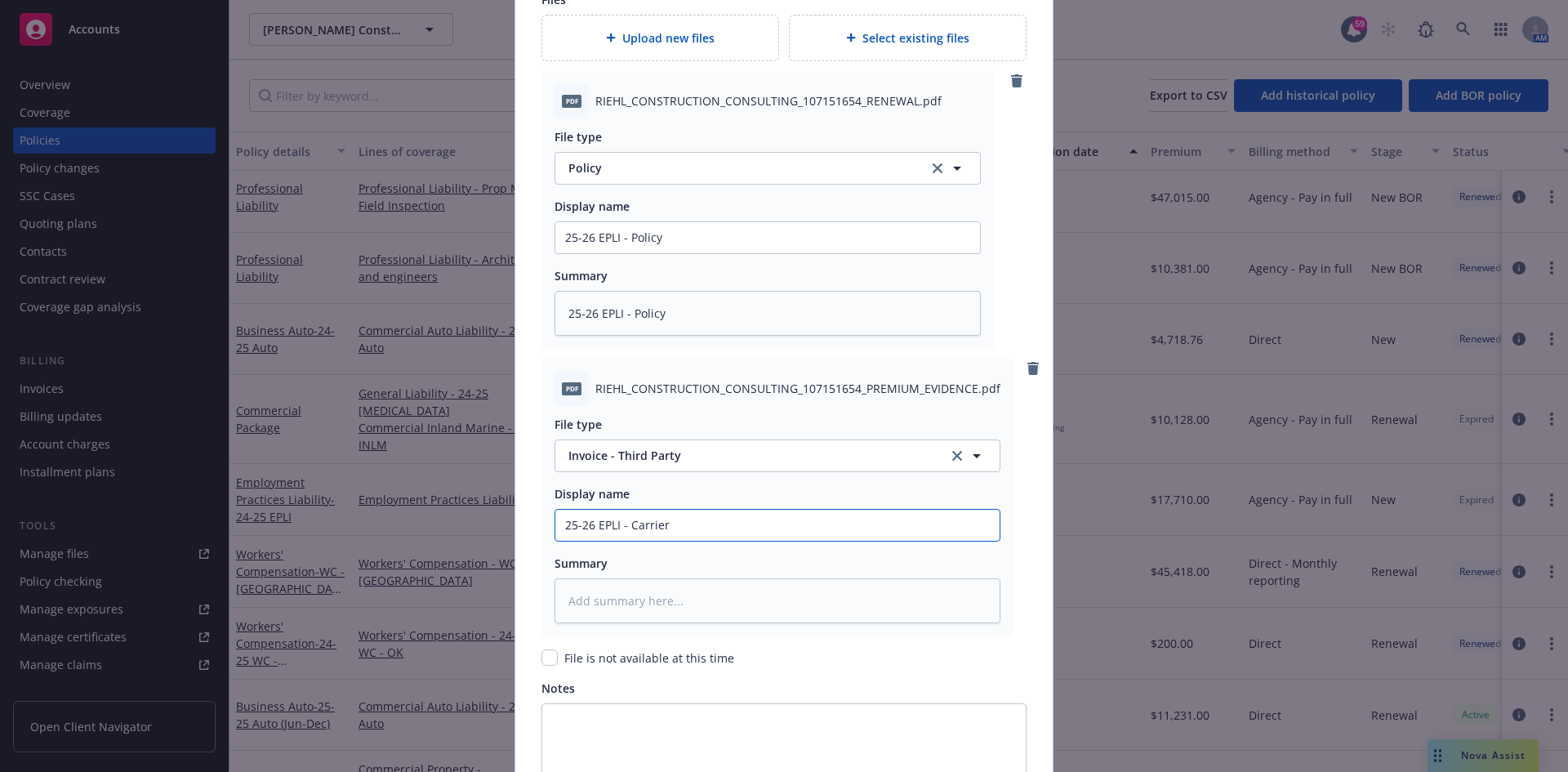
type input "25-26 EPLI - Carrier I"
type textarea "x"
type input "25-26 EPLI - Carrier In"
type textarea "x"
type input "25-26 EPLI - Carrier Inv"
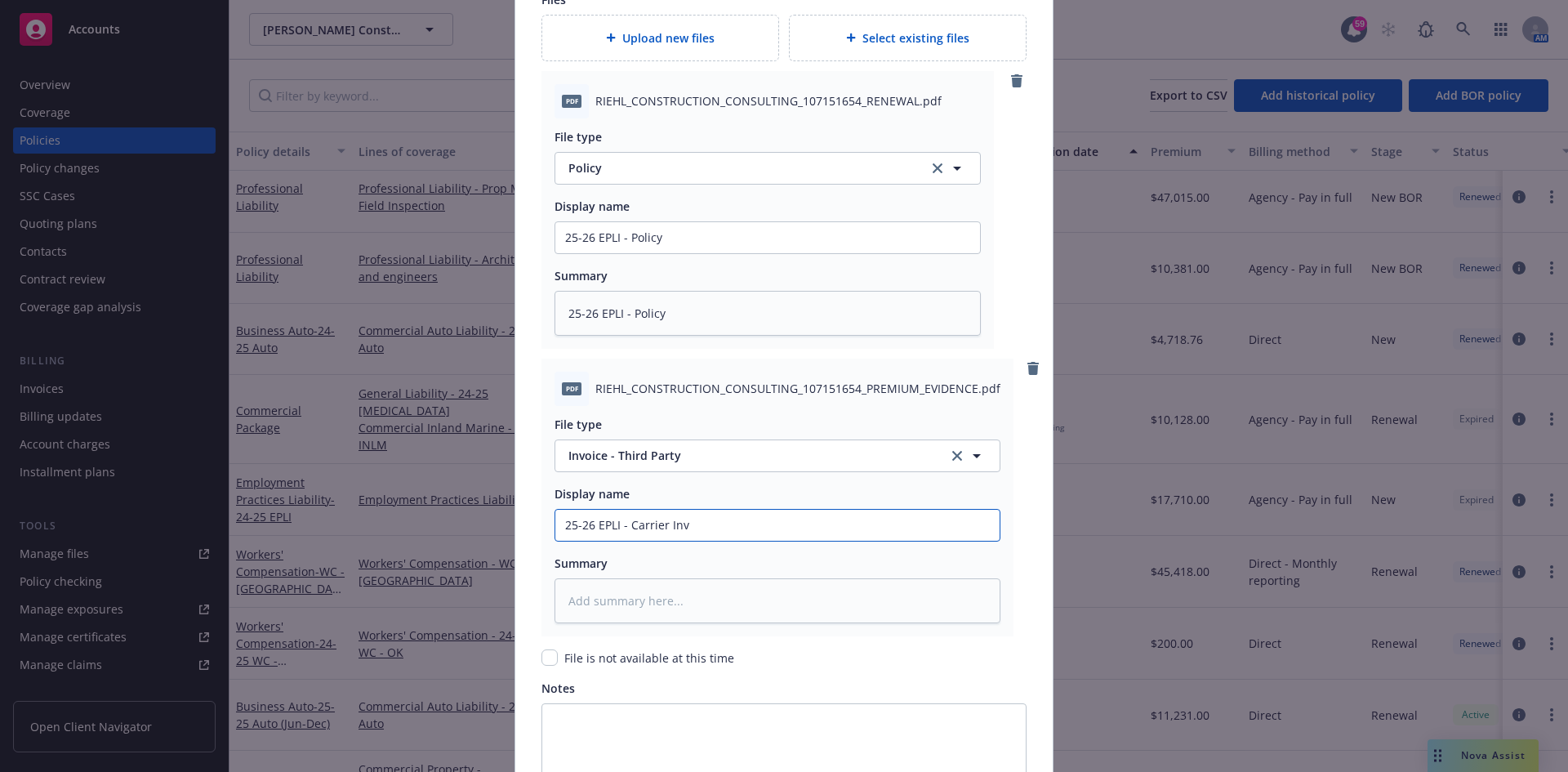
type textarea "x"
type input "25-26 EPLI - Carrier Invo"
type textarea "x"
type input "25-26 EPLI - Carrier Invoi"
type textarea "x"
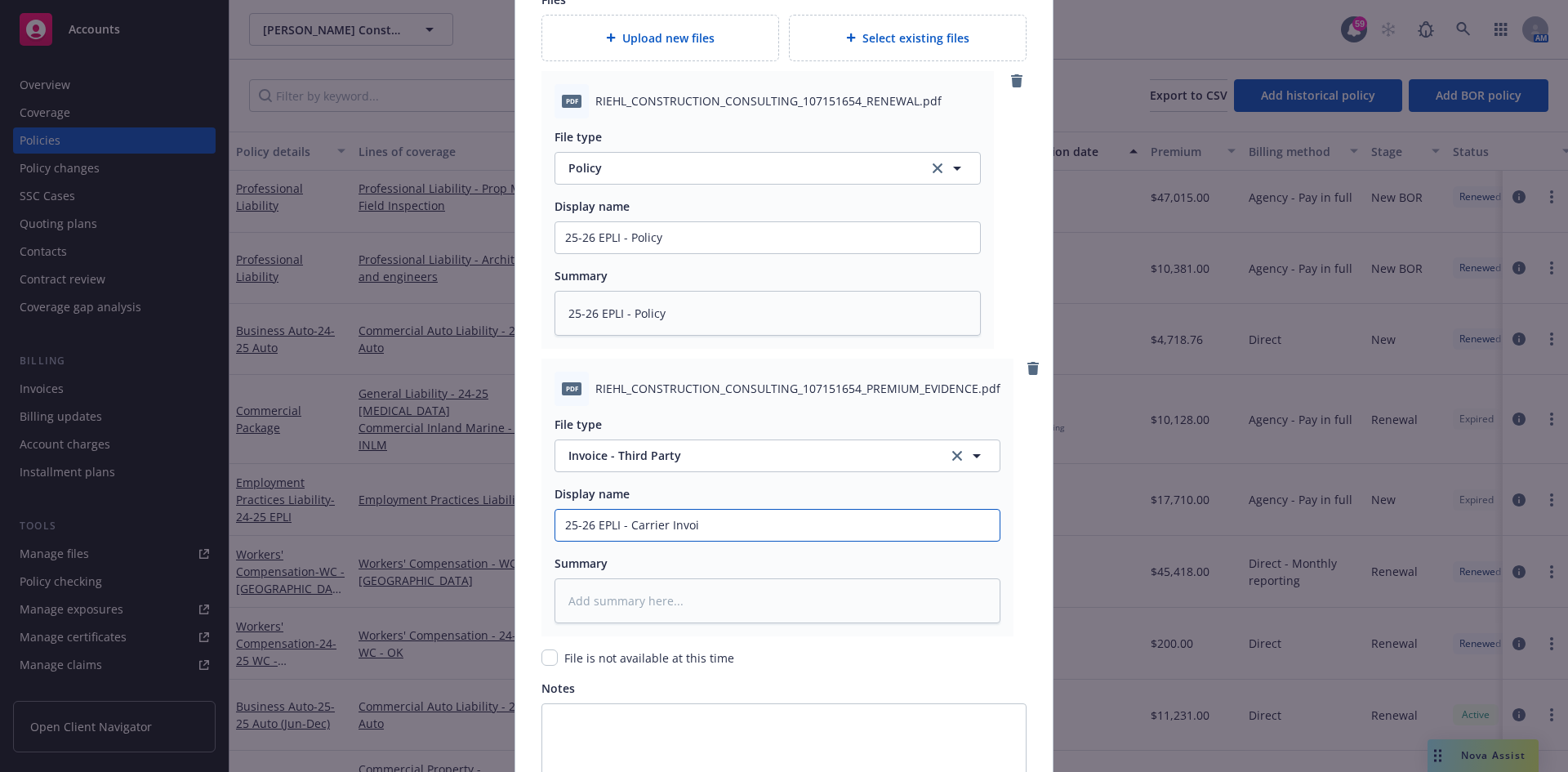
type input "25-26 EPLI - Carrier Invoic"
type textarea "x"
type input "25-26 EPLI - Carrier Invoice"
click at [700, 599] on textarea at bounding box center [778, 601] width 446 height 45
paste textarea "25-26 EPLI - Carrier Invoice"
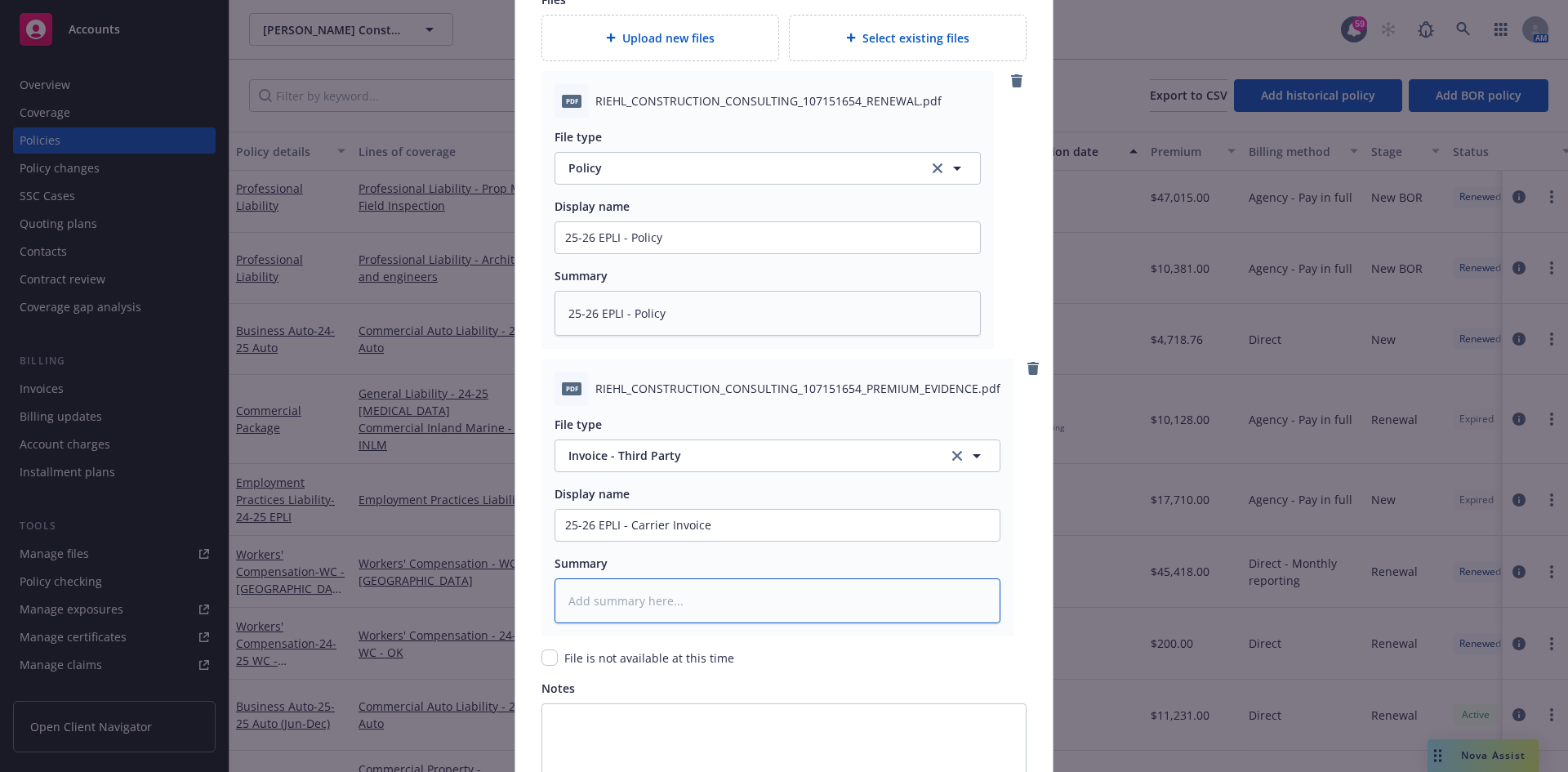
type textarea "x"
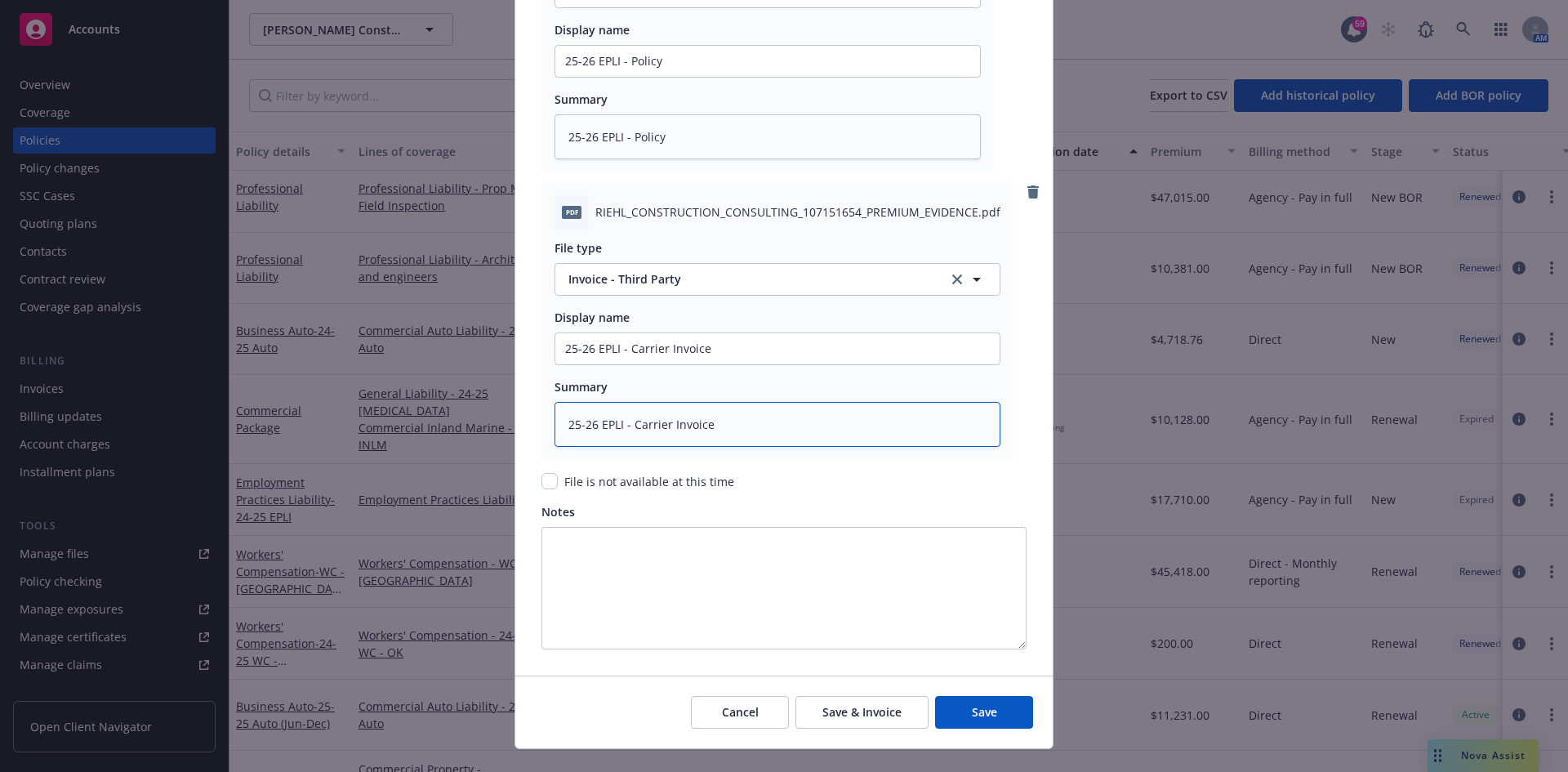
scroll to position [2124, 0]
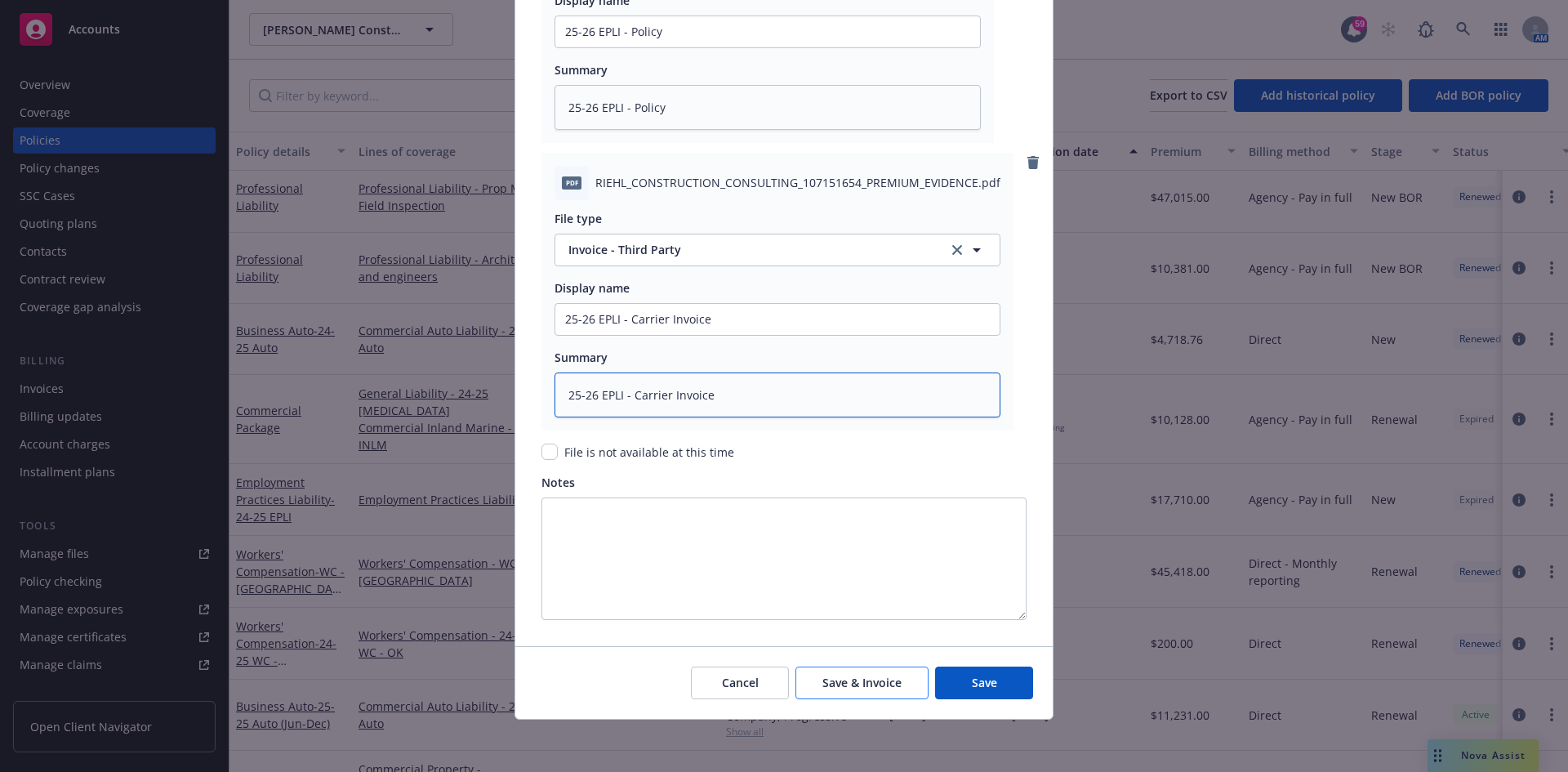
type textarea "25-26 EPLI - Carrier Invoice"
drag, startPoint x: 911, startPoint y: 696, endPoint x: 926, endPoint y: 684, distance: 19.2
click at [911, 696] on button "Save & Invoice" at bounding box center [862, 683] width 133 height 33
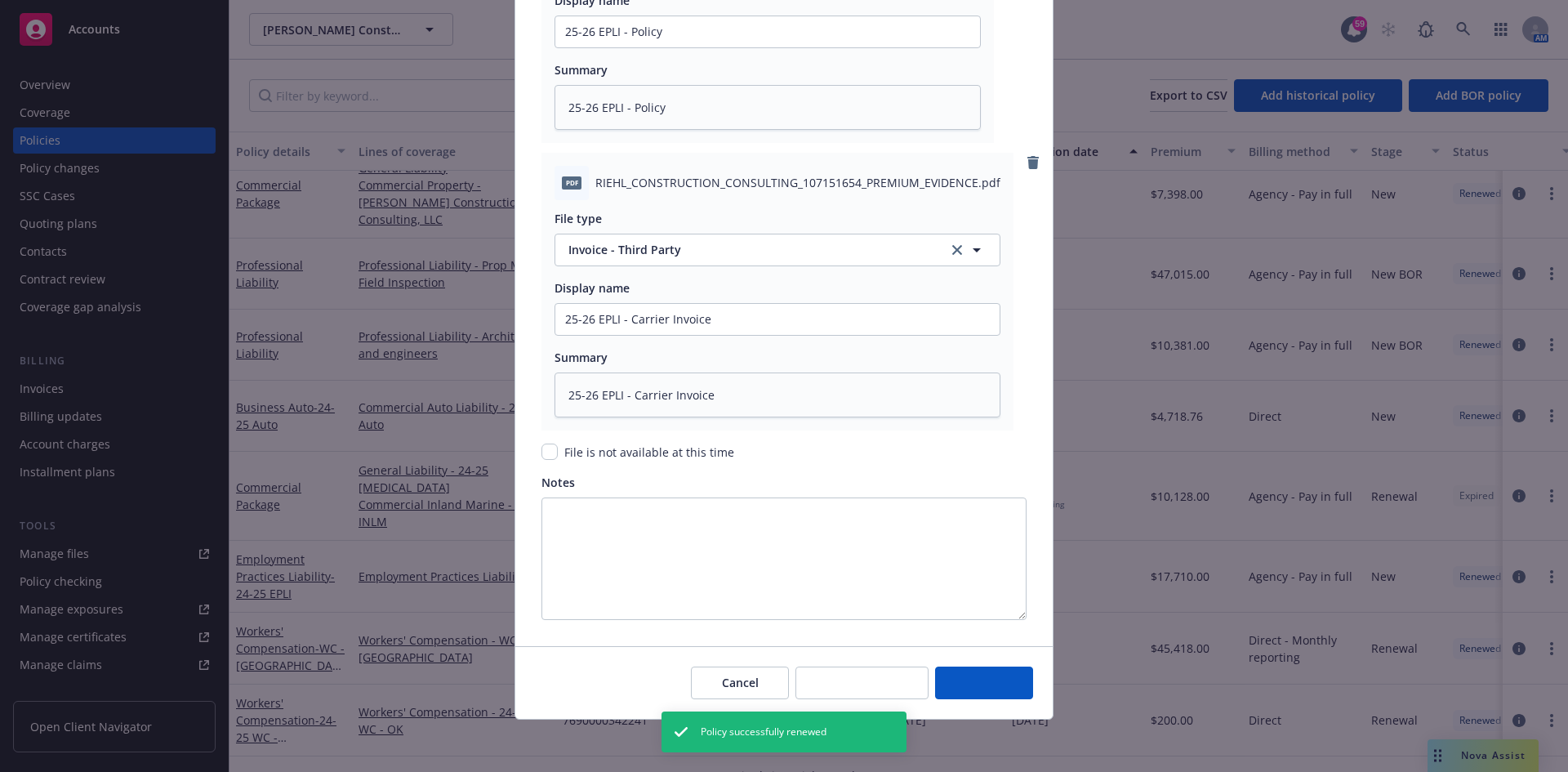
type textarea "x"
